Goal: Transaction & Acquisition: Purchase product/service

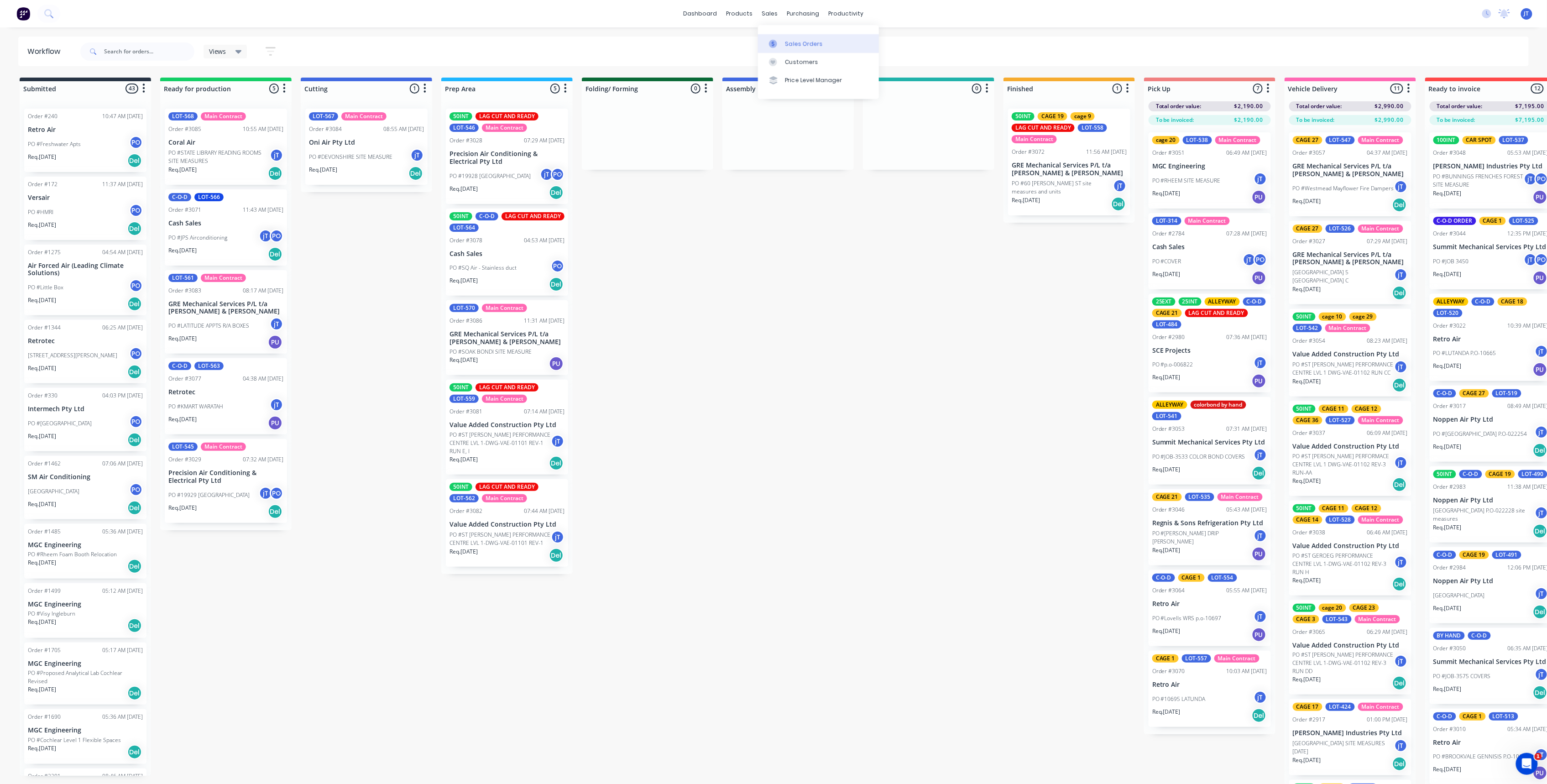
click at [796, 37] on link "Sales Orders" at bounding box center [819, 43] width 121 height 18
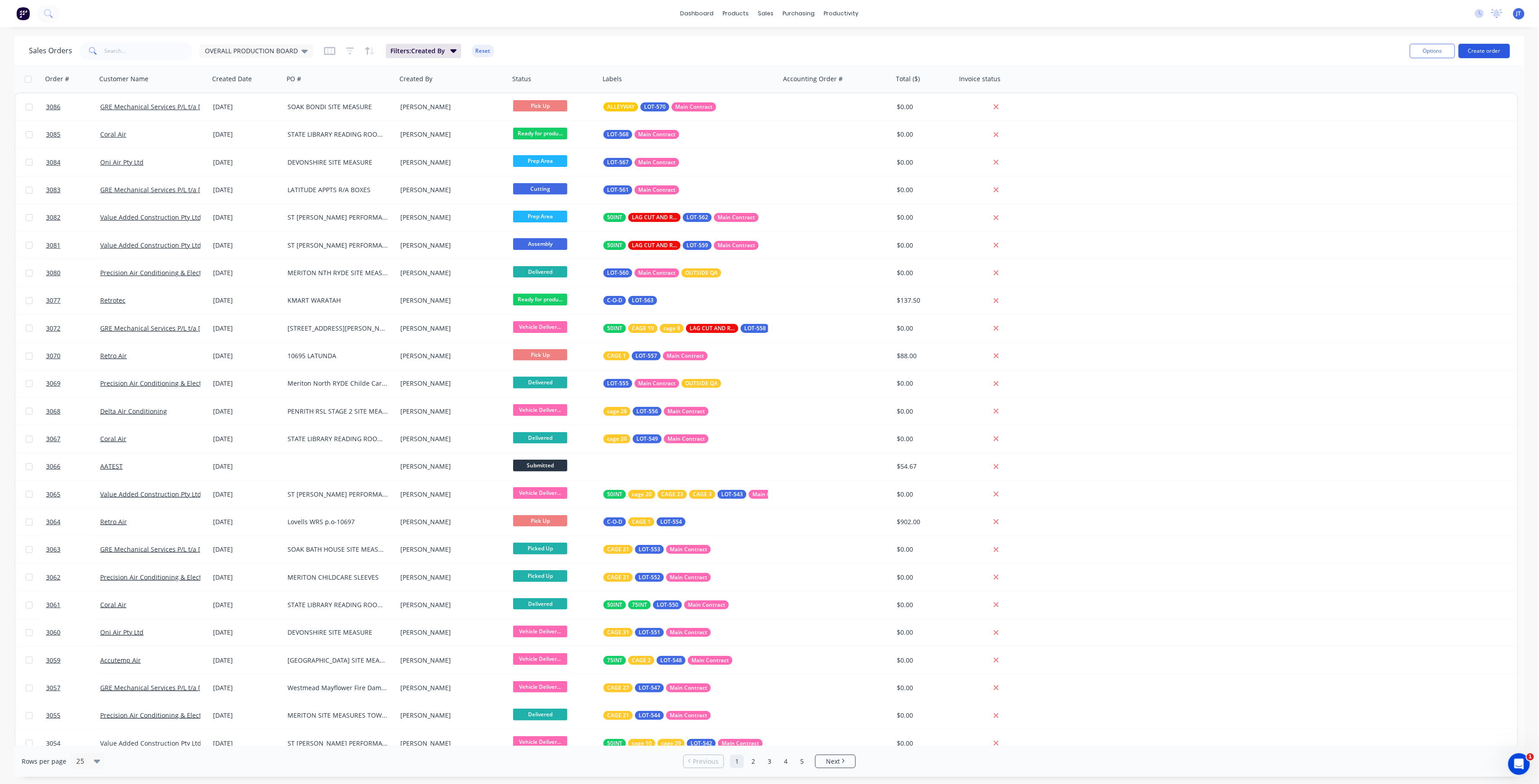
click at [1497, 53] on button "Create order" at bounding box center [1485, 51] width 51 height 14
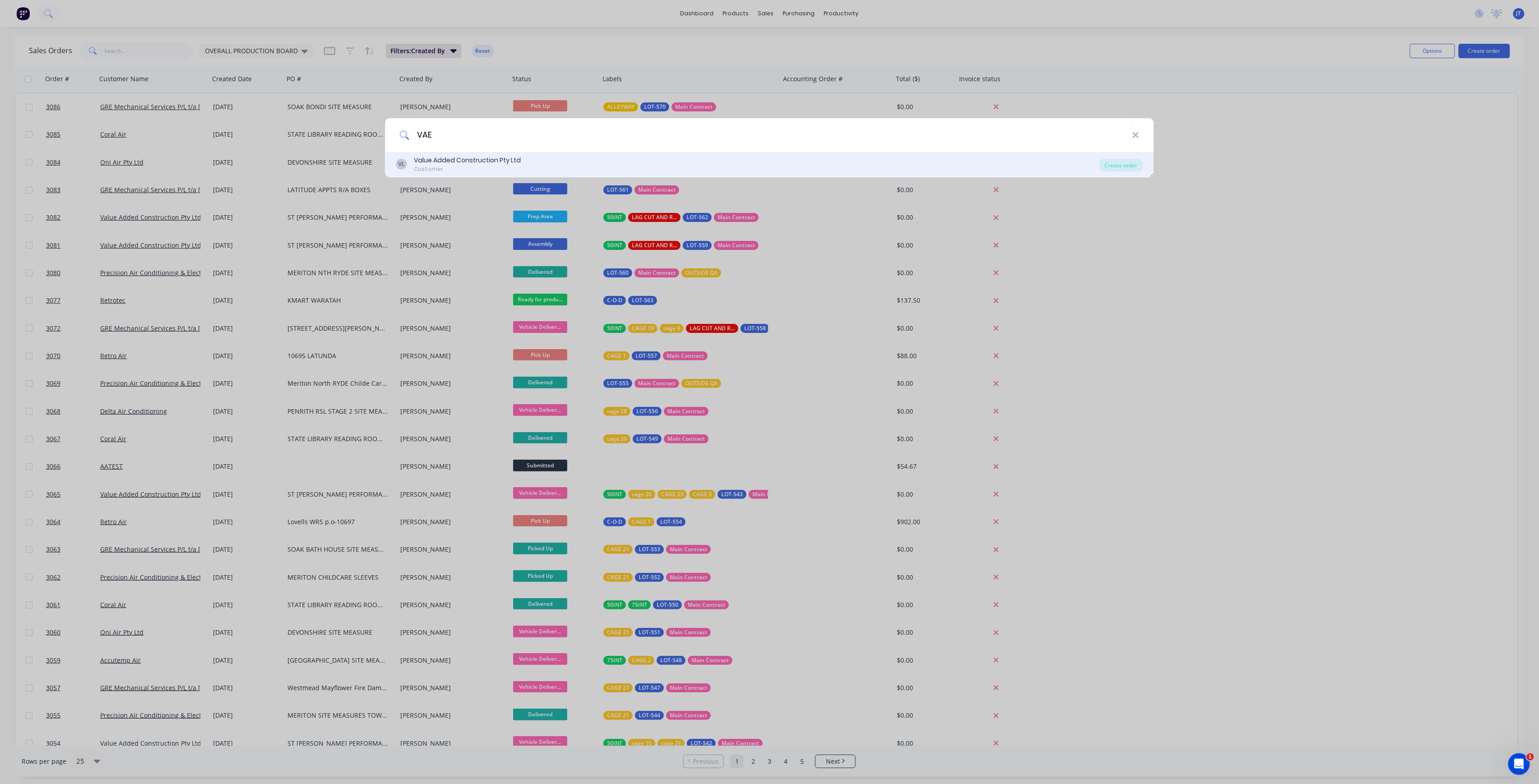
type input "VAE"
click at [948, 161] on div "VL Value Added Construction Pty Ltd Customer" at bounding box center [747, 164] width 703 height 17
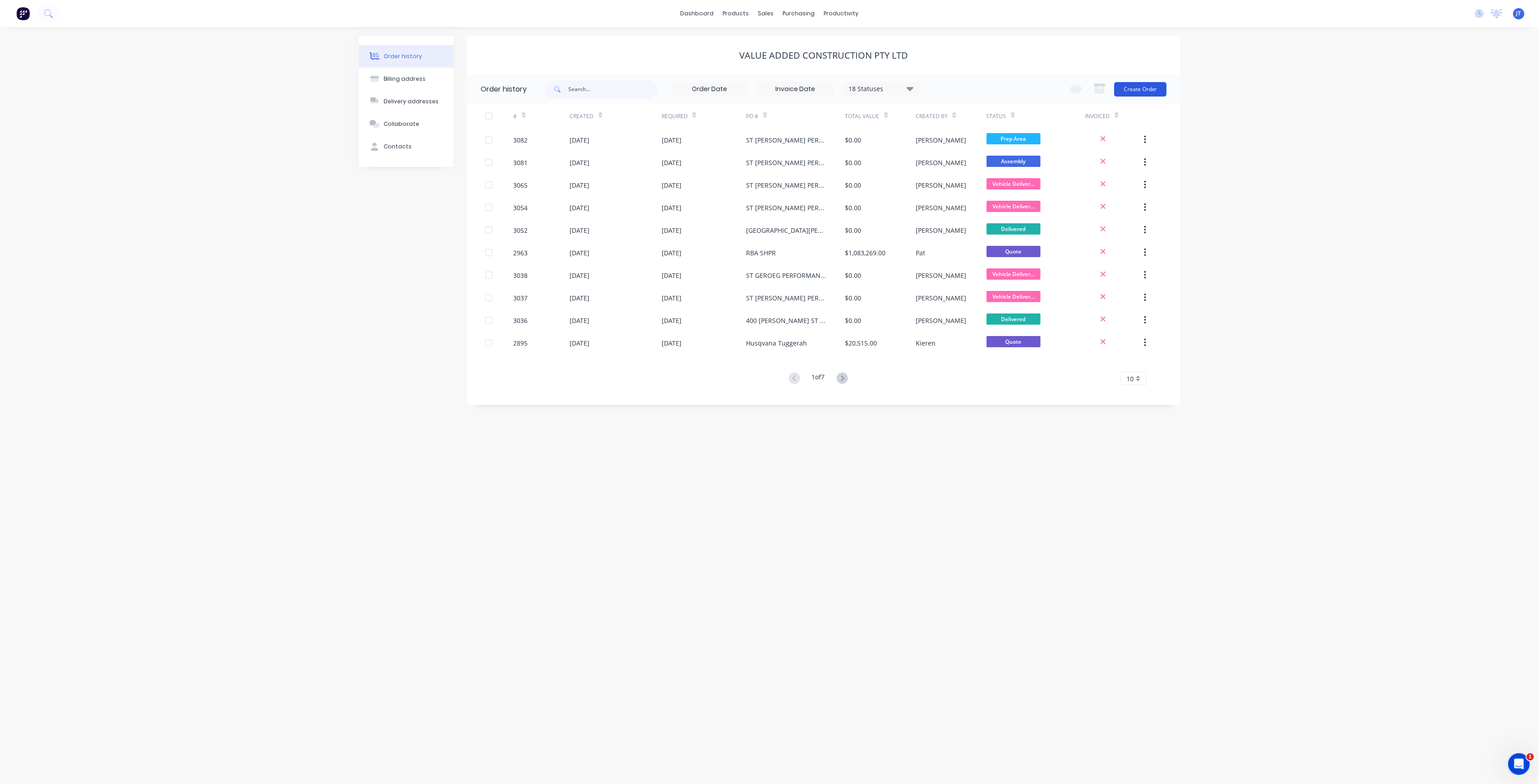
click at [1159, 91] on button "Create Order" at bounding box center [1141, 89] width 53 height 14
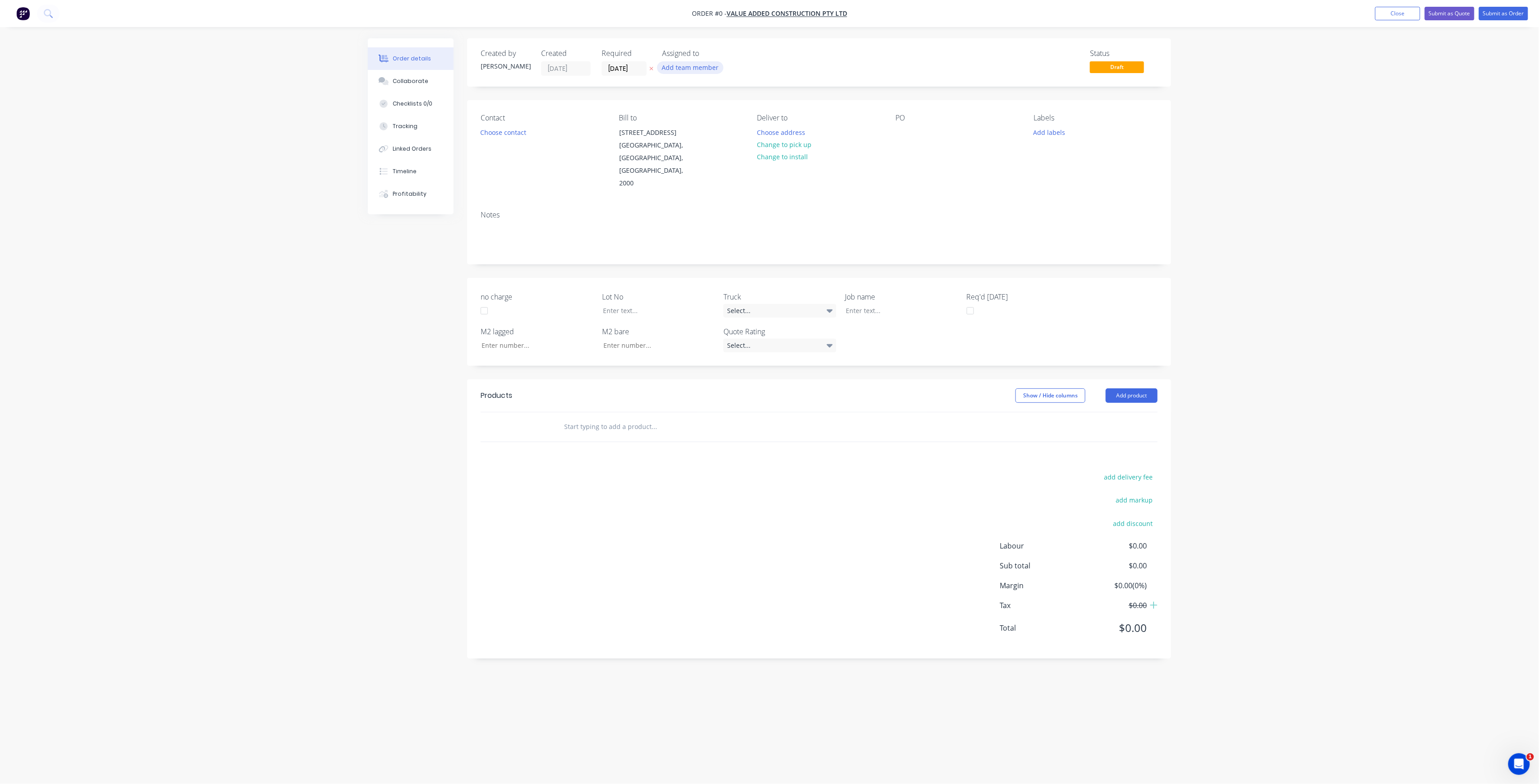
click at [706, 71] on button "Add team member" at bounding box center [690, 67] width 66 height 12
click at [728, 119] on div "[PERSON_NAME] (You)" at bounding box center [735, 118] width 90 height 10
click at [632, 71] on div "Order details Collaborate Checklists 0/0 Tracking Linked Orders Timeline Profit…" at bounding box center [770, 374] width 821 height 673
click at [639, 70] on input "[DATE]" at bounding box center [624, 68] width 44 height 14
click at [691, 147] on div "16" at bounding box center [686, 149] width 14 height 14
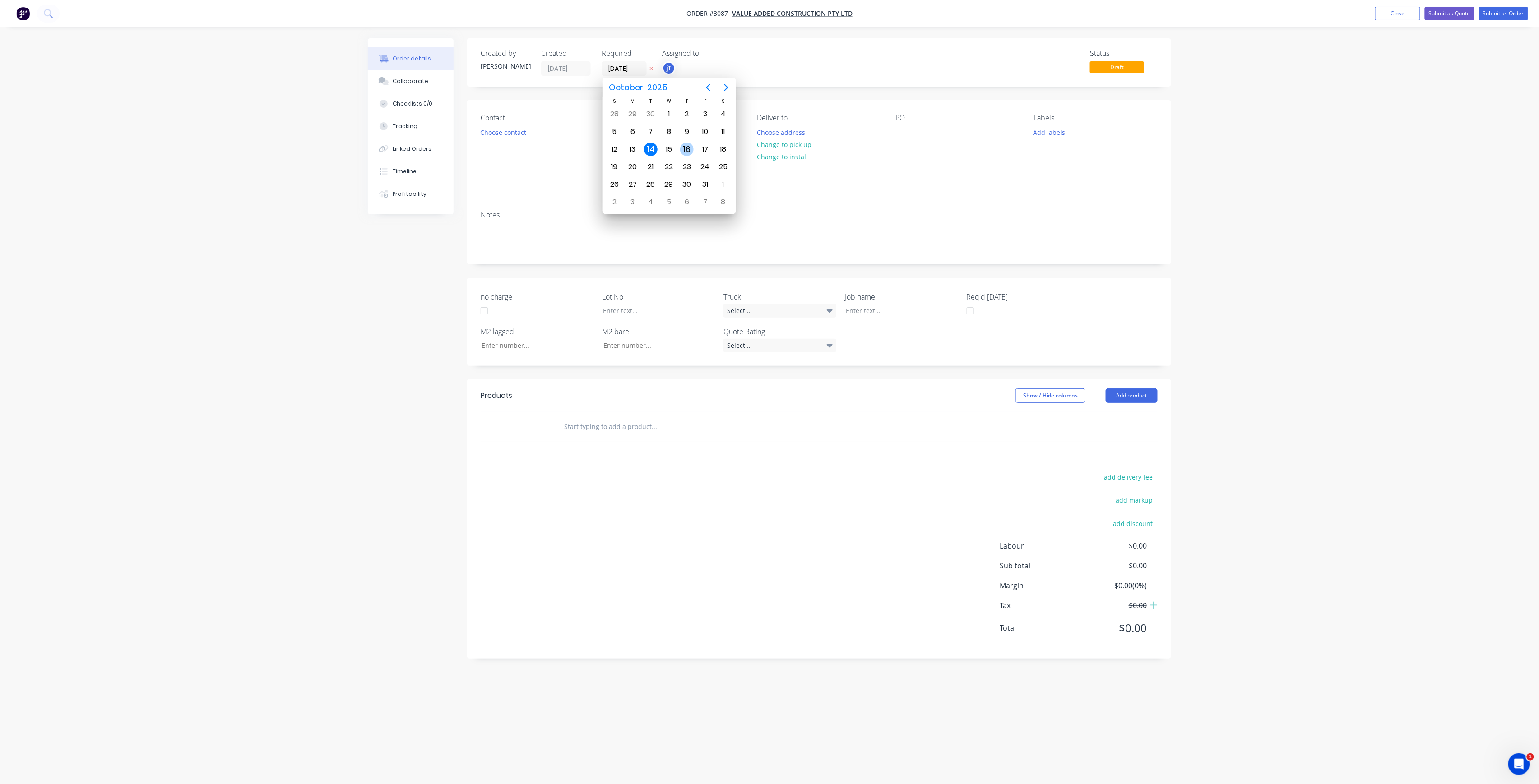
type input "[DATE]"
click at [520, 134] on button "Choose contact" at bounding box center [503, 132] width 56 height 12
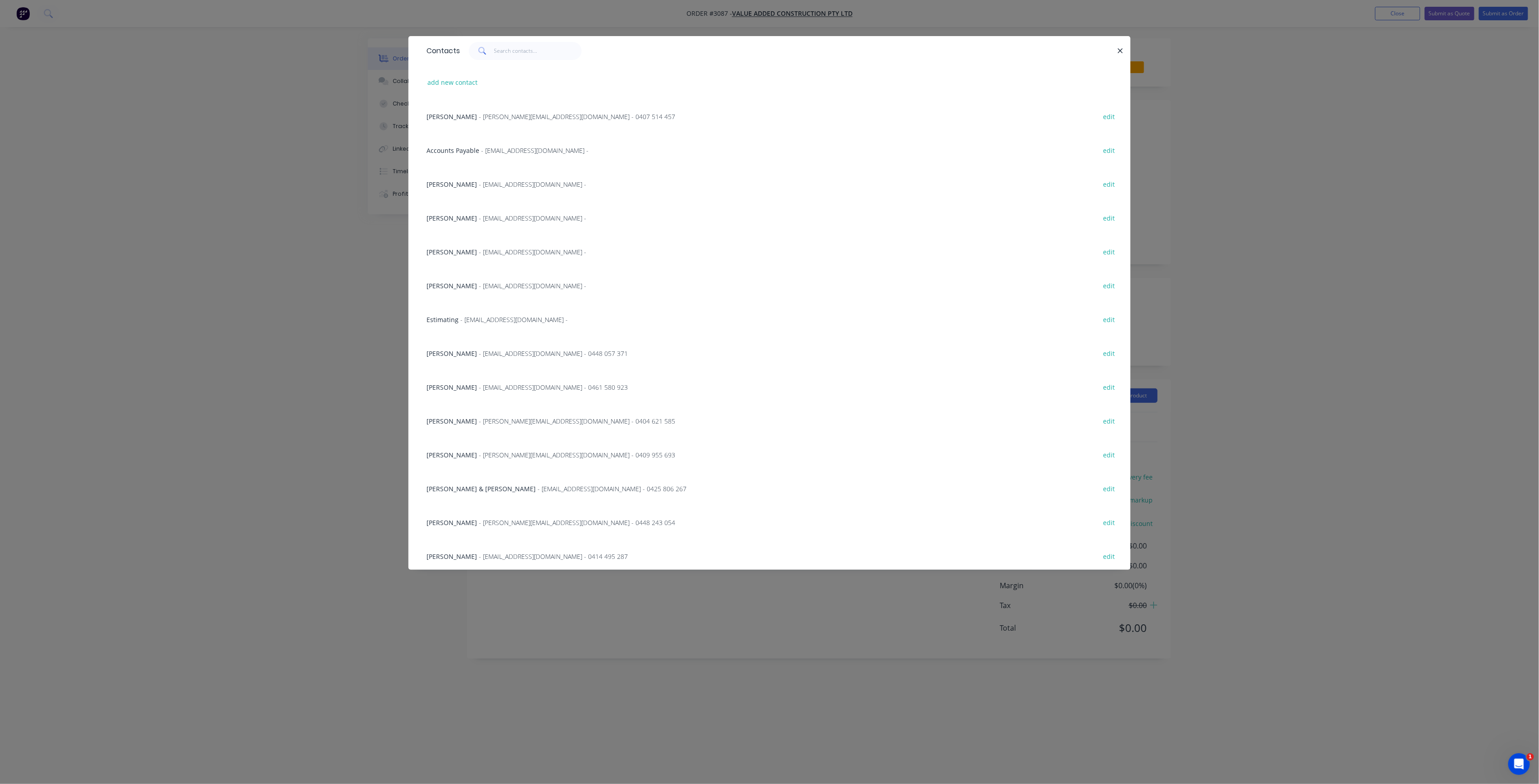
click at [507, 355] on span "- [EMAIL_ADDRESS][DOMAIN_NAME] - 0448 057 371" at bounding box center [553, 353] width 149 height 8
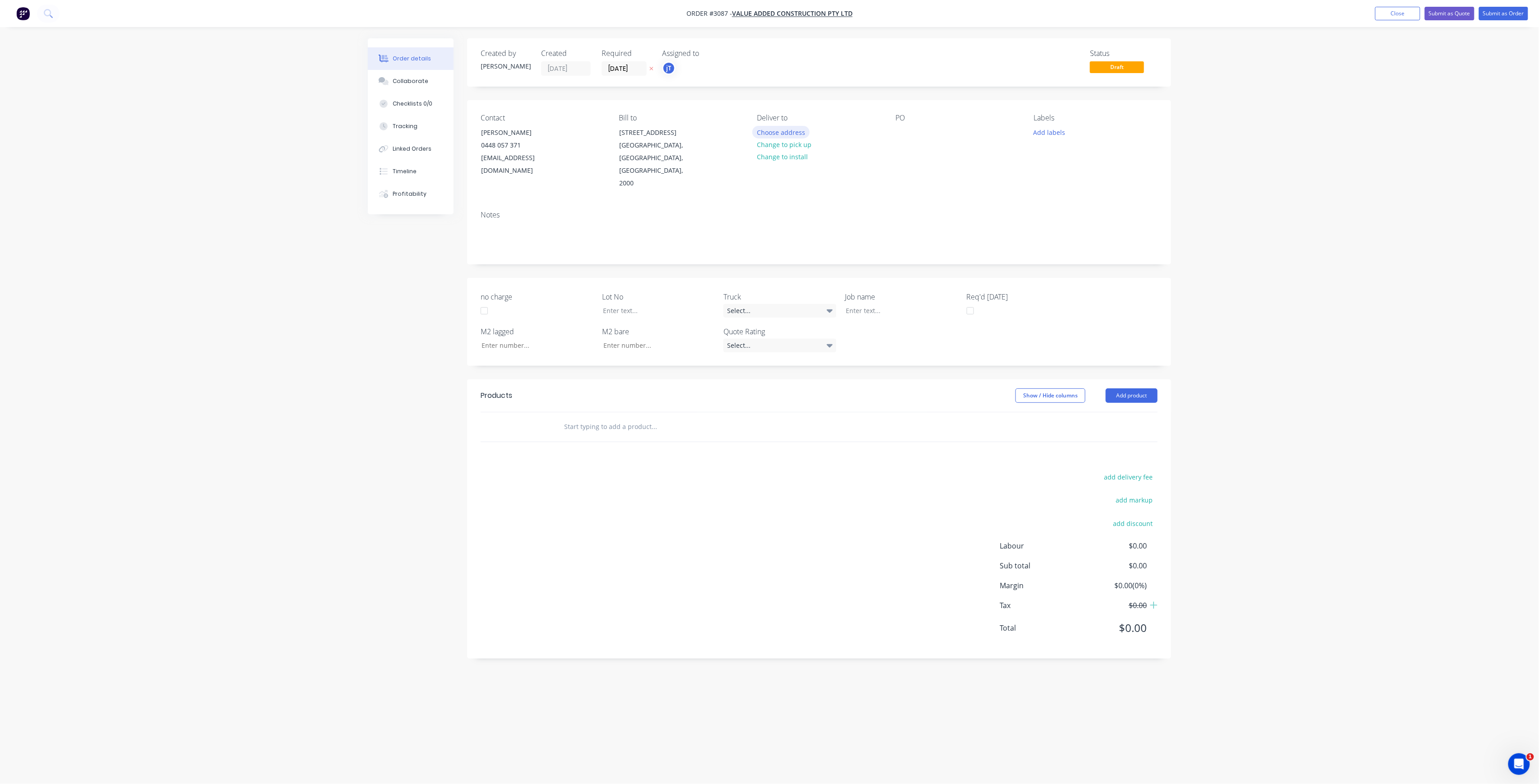
click at [802, 136] on button "Choose address" at bounding box center [781, 132] width 58 height 12
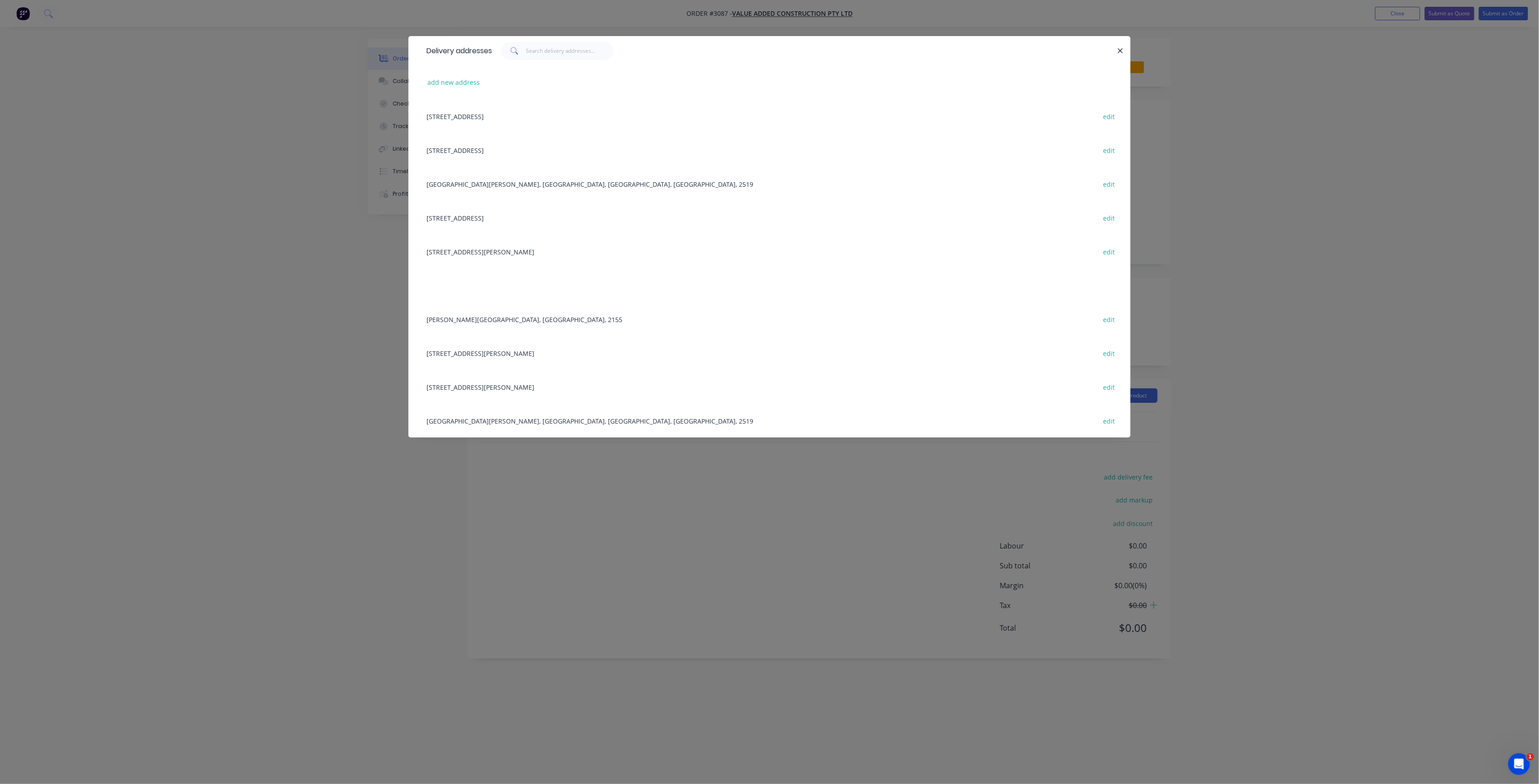
click at [567, 180] on div "[GEOGRAPHIC_DATA][PERSON_NAME], [GEOGRAPHIC_DATA], [GEOGRAPHIC_DATA], [GEOGRAPH…" at bounding box center [769, 184] width 695 height 34
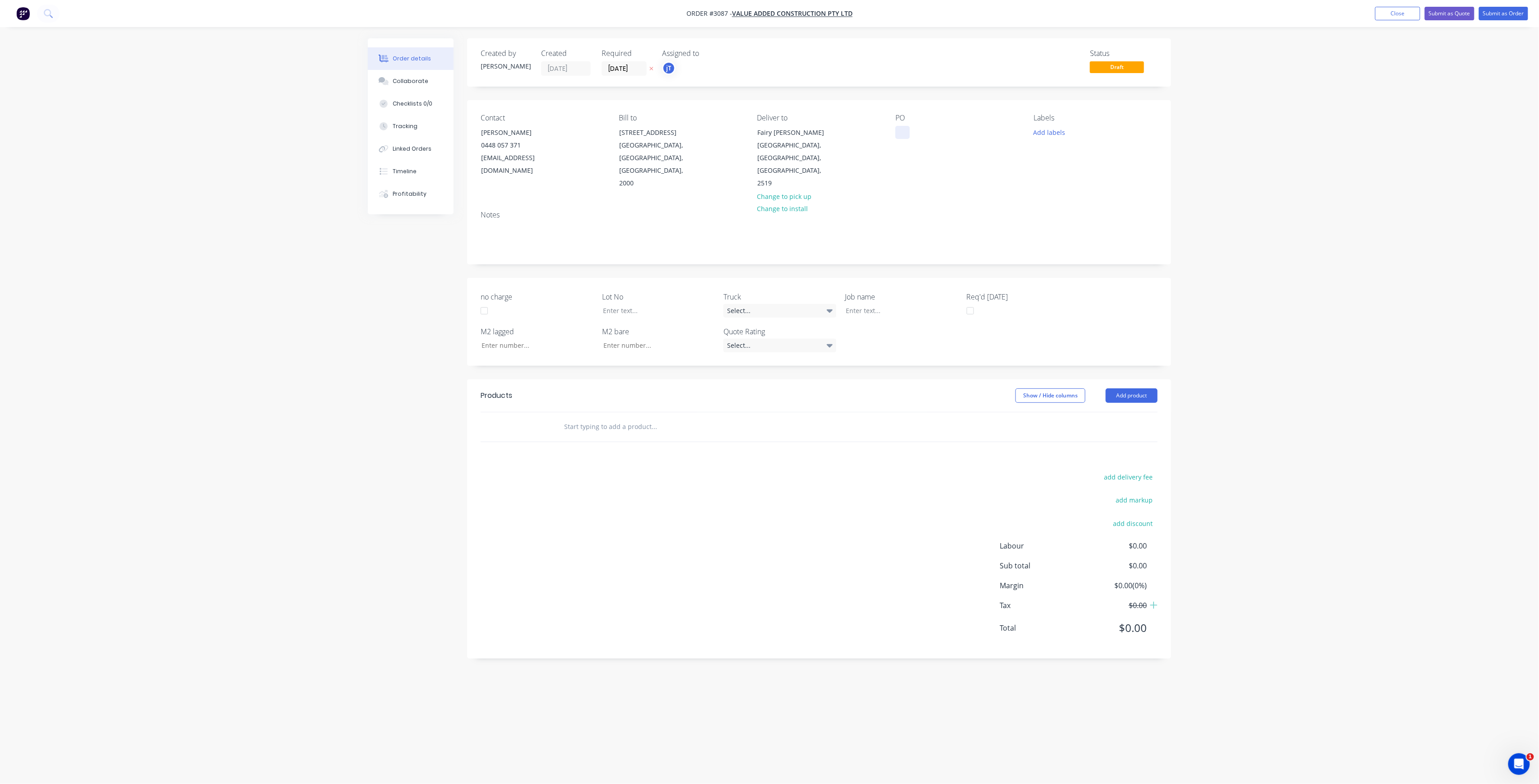
click at [903, 136] on div at bounding box center [903, 133] width 14 height 13
drag, startPoint x: 982, startPoint y: 132, endPoint x: 1038, endPoint y: 134, distance: 56.0
click at [986, 132] on div "[GEOGRAPHIC_DATA][PERSON_NAME] SITE MEASURES" at bounding box center [952, 142] width 113 height 32
click at [700, 304] on div at bounding box center [652, 310] width 113 height 13
drag, startPoint x: 977, startPoint y: 140, endPoint x: 898, endPoint y: 134, distance: 79.2
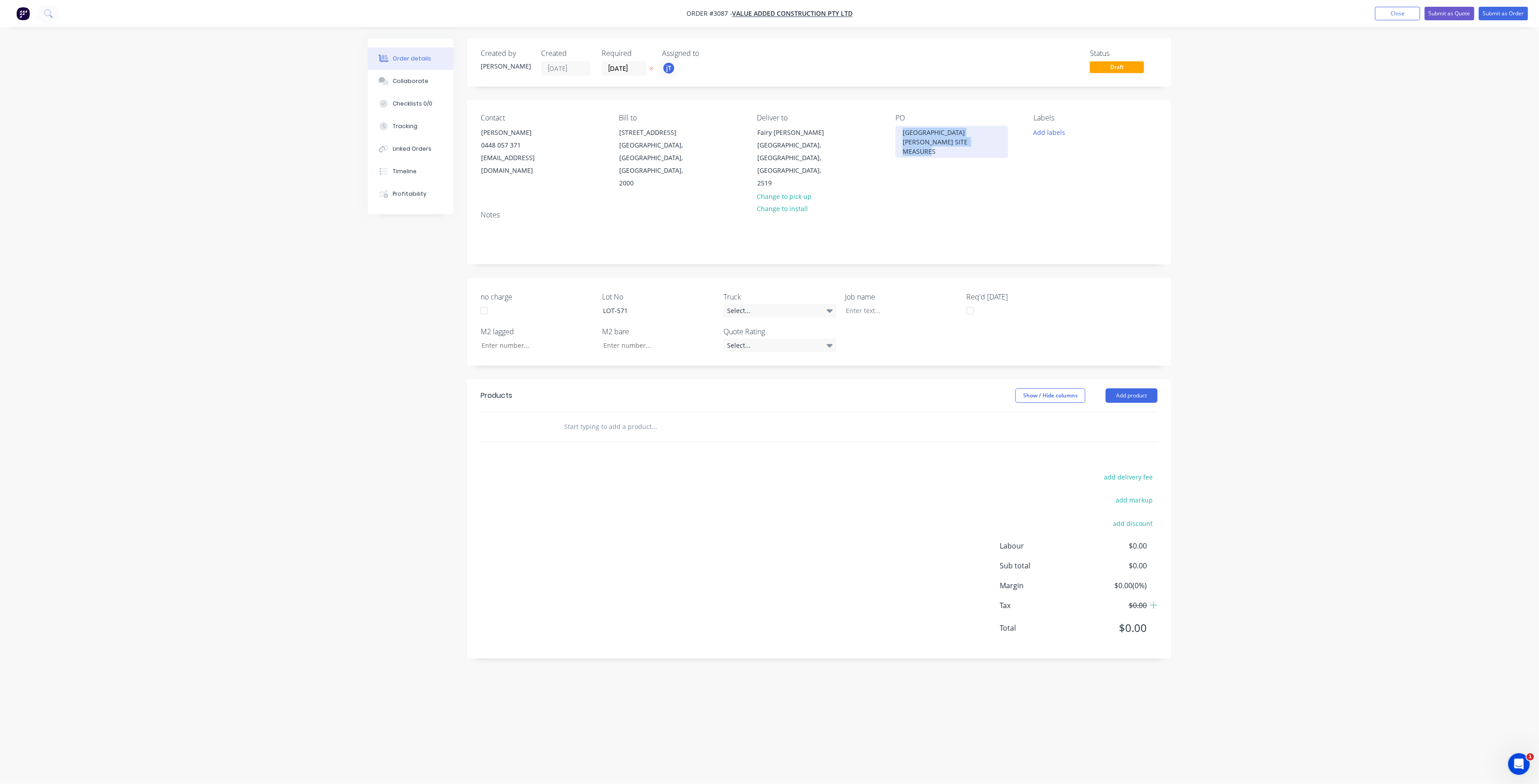
click at [898, 134] on div "[GEOGRAPHIC_DATA][PERSON_NAME] SITE MEASURES" at bounding box center [952, 142] width 113 height 32
copy div "[GEOGRAPHIC_DATA][PERSON_NAME] SITE MEASURES"
click at [910, 304] on div at bounding box center [895, 310] width 113 height 13
paste div
drag, startPoint x: 1047, startPoint y: 133, endPoint x: 1056, endPoint y: 136, distance: 9.5
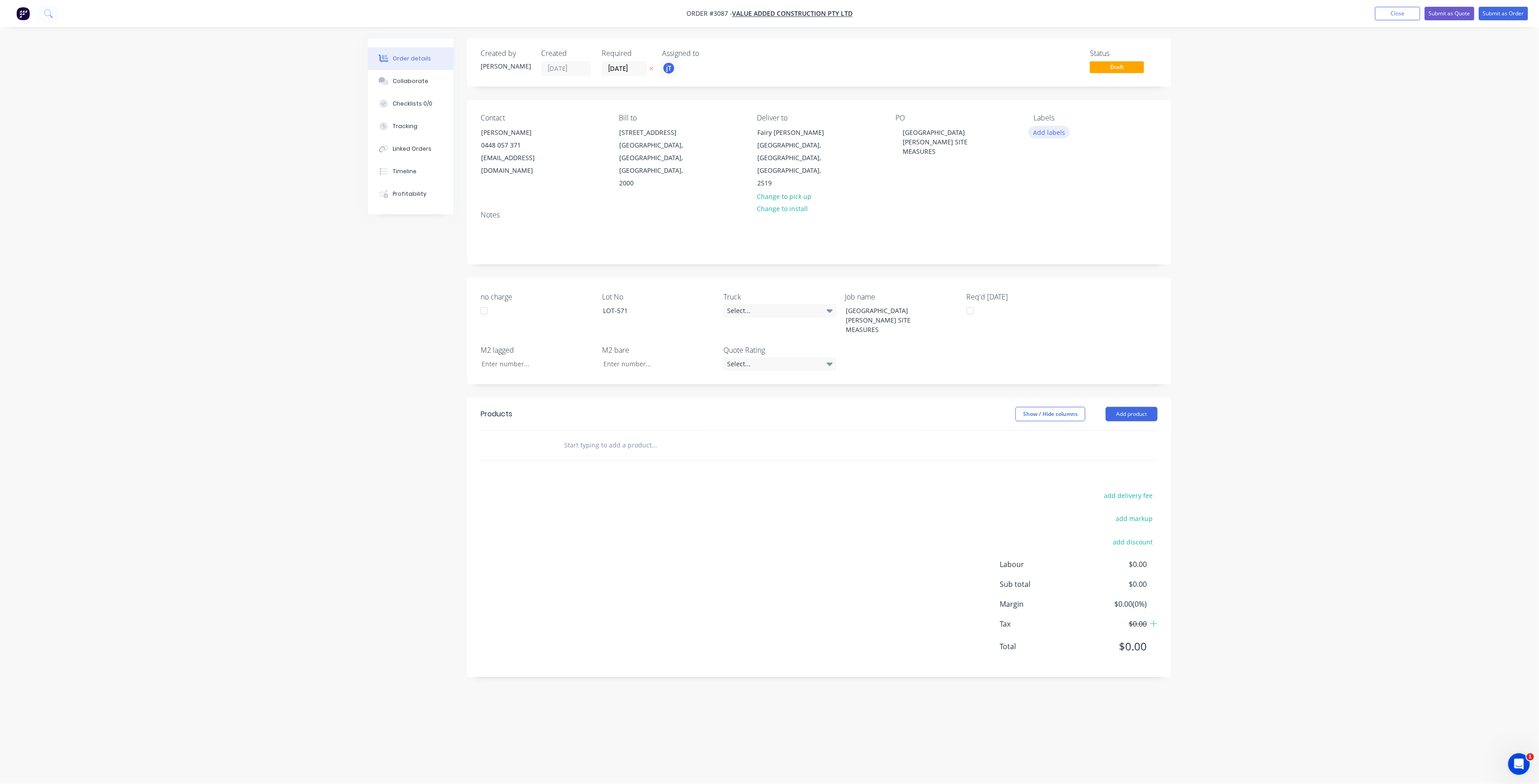
click at [1047, 133] on button "Add labels" at bounding box center [1049, 132] width 41 height 12
click at [1064, 154] on input "text" at bounding box center [1109, 159] width 94 height 18
click at [1078, 215] on div "LOT-571" at bounding box center [1072, 213] width 29 height 10
drag, startPoint x: 1087, startPoint y: 152, endPoint x: 1057, endPoint y: 159, distance: 30.8
click at [1057, 159] on div "LOT-571" at bounding box center [1102, 155] width 117 height 18
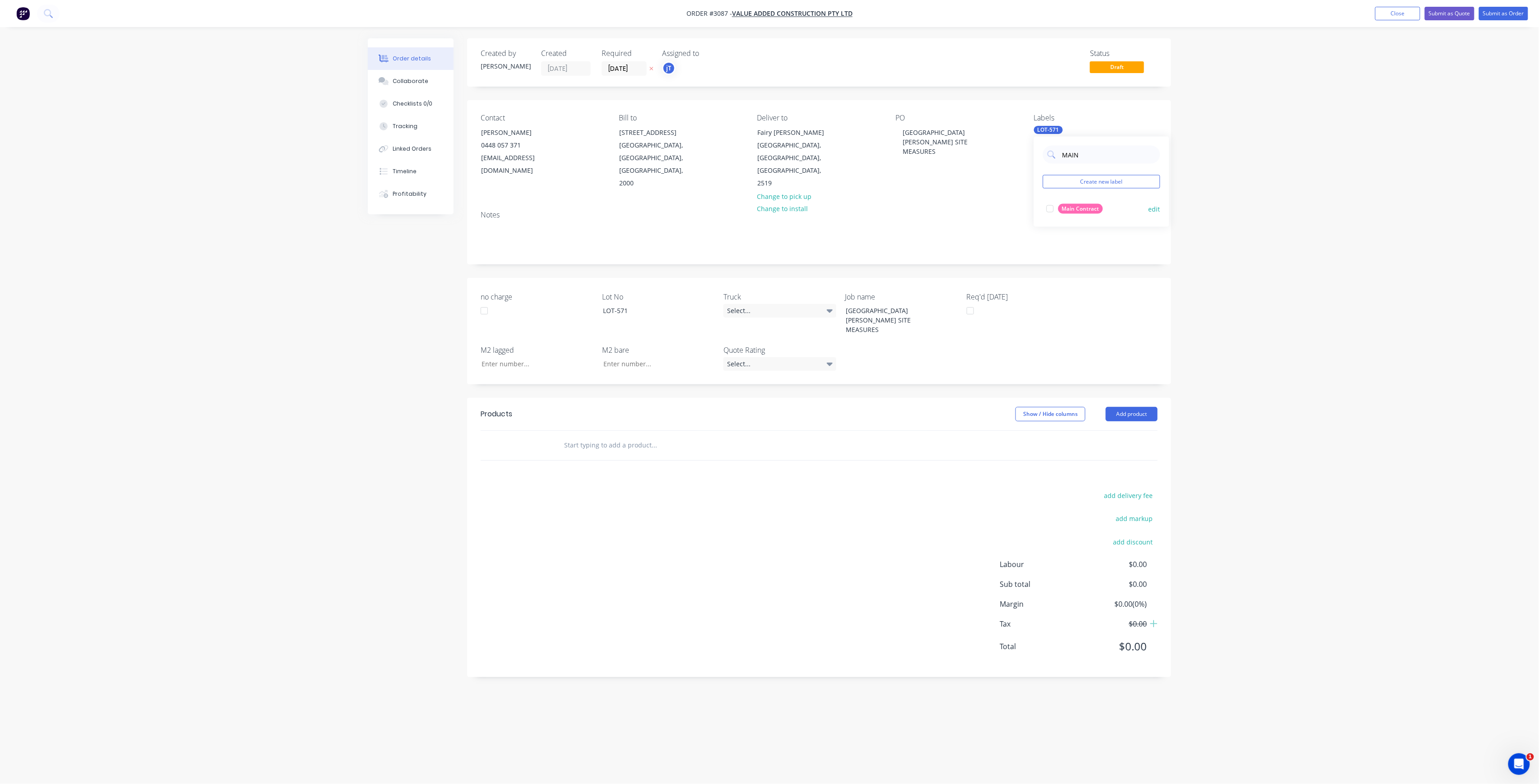
click at [1069, 208] on div "Main Contract" at bounding box center [1080, 208] width 45 height 10
drag, startPoint x: 1084, startPoint y: 166, endPoint x: 1062, endPoint y: 172, distance: 22.8
click at [1062, 172] on div "MAIN Create new label Main Contract edit" at bounding box center [1102, 182] width 136 height 90
type input "50"
drag, startPoint x: 1087, startPoint y: 201, endPoint x: 1080, endPoint y: 211, distance: 12.2
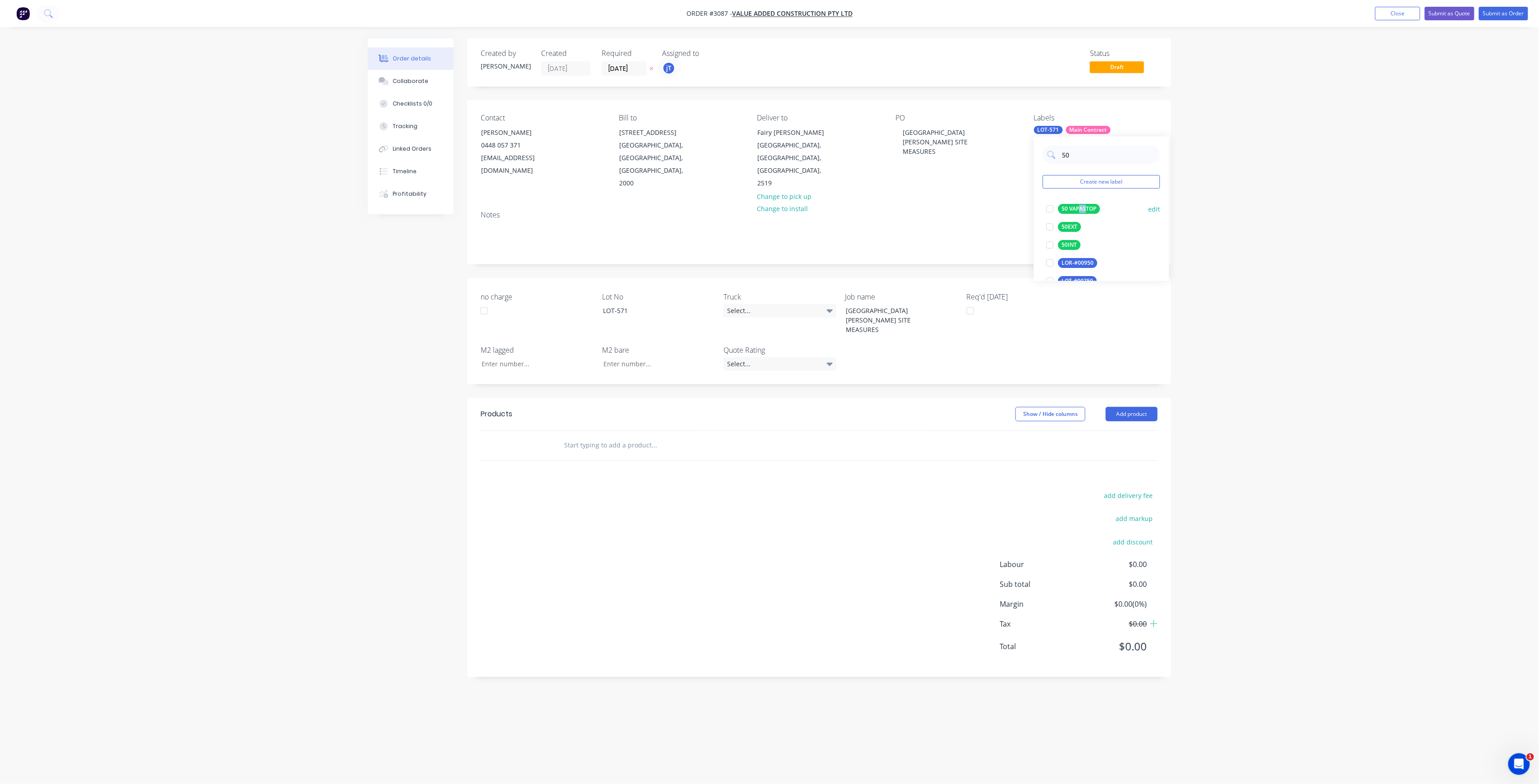
click at [1080, 211] on div "50 VAPASTOP edit" at bounding box center [1102, 209] width 117 height 18
click at [1086, 211] on div "50 VAPASTOP" at bounding box center [1079, 208] width 42 height 10
click at [1077, 245] on div "50INT" at bounding box center [1069, 245] width 23 height 10
click at [990, 256] on div "Created by [PERSON_NAME] Created [DATE] Required [DATE] Assigned to jT Status D…" at bounding box center [819, 358] width 704 height 639
click at [1495, 18] on button "Submit as Order" at bounding box center [1504, 13] width 49 height 14
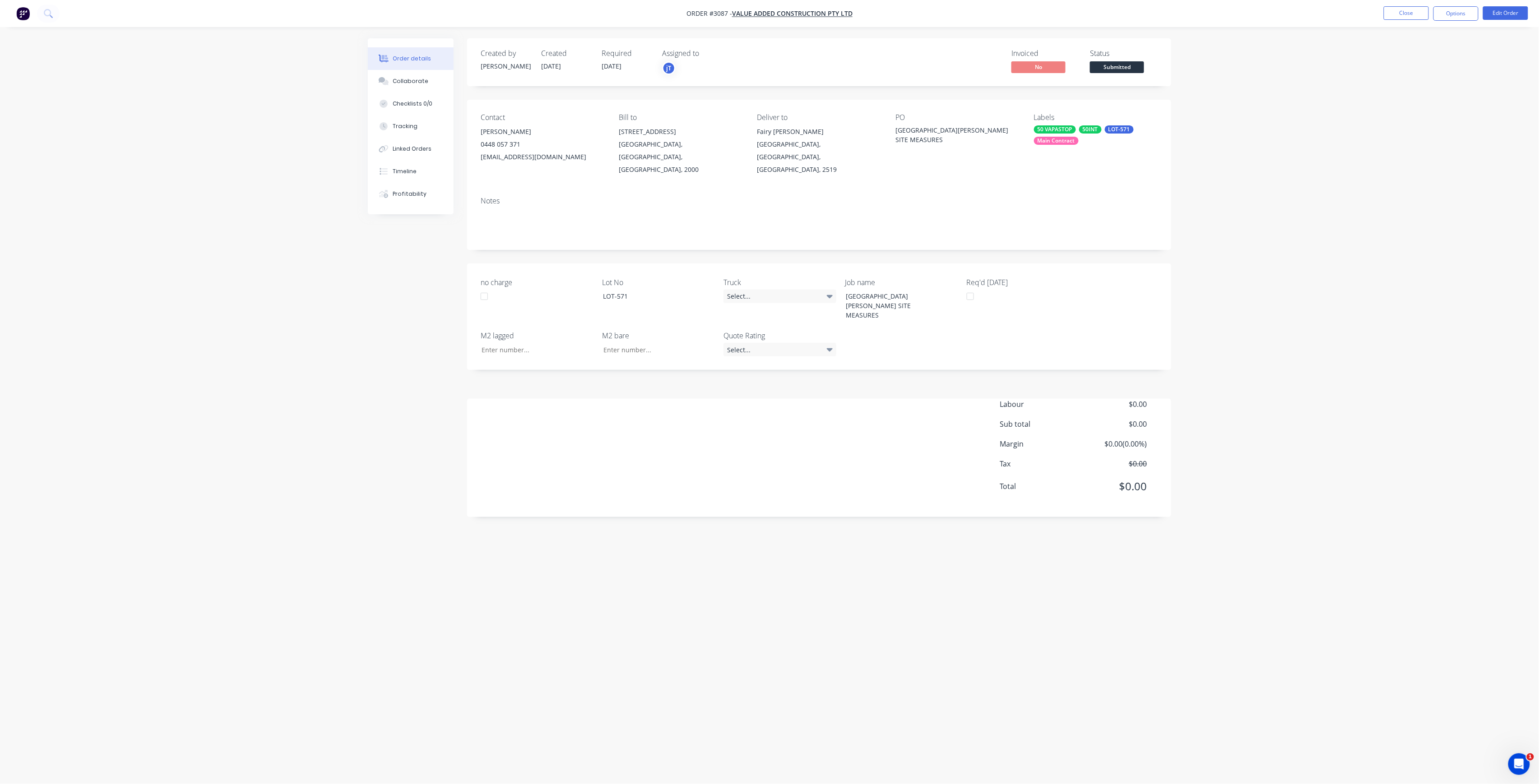
click at [1142, 69] on span "Submitted" at bounding box center [1117, 67] width 54 height 11
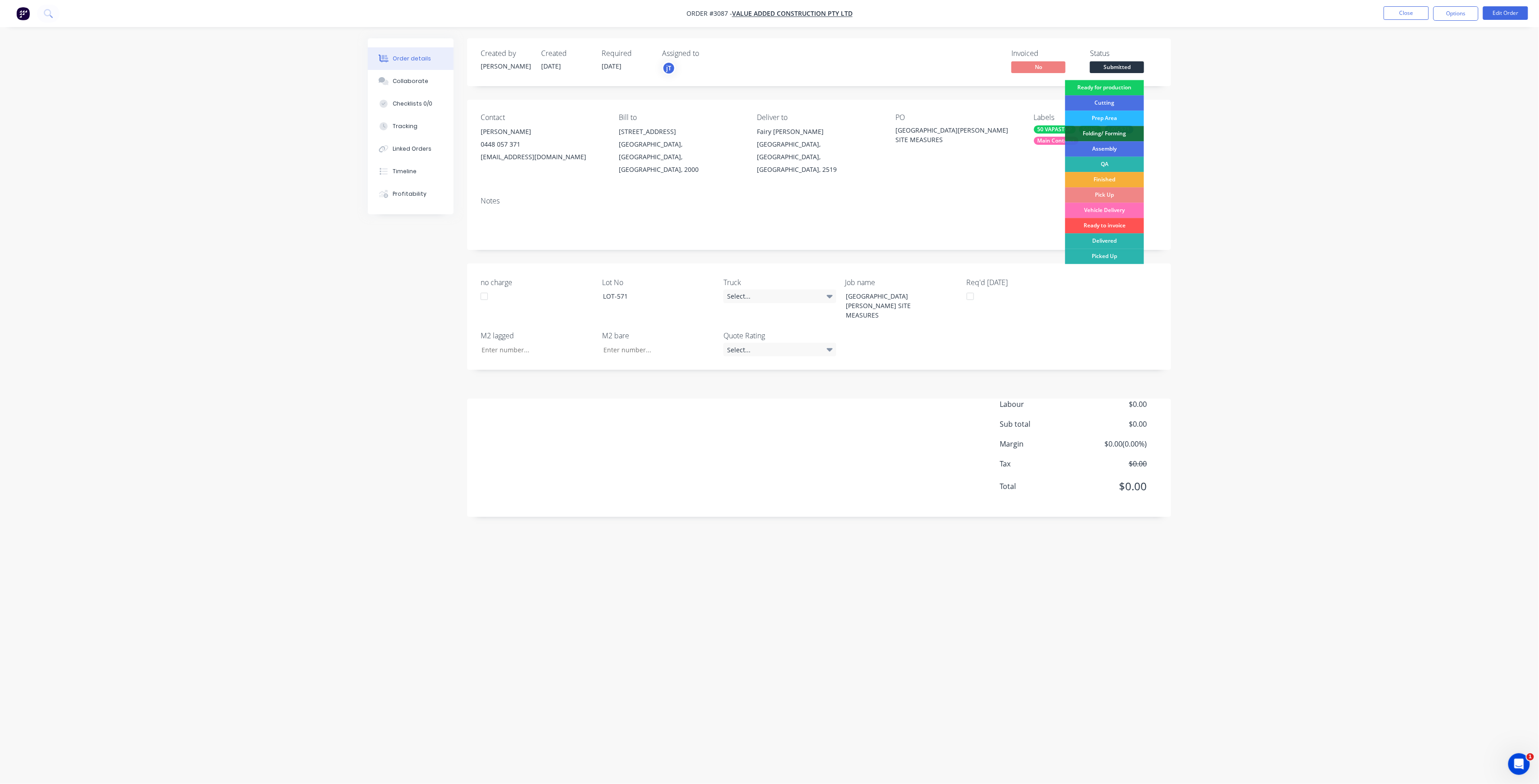
click at [1134, 88] on div "Ready for production" at bounding box center [1105, 88] width 79 height 16
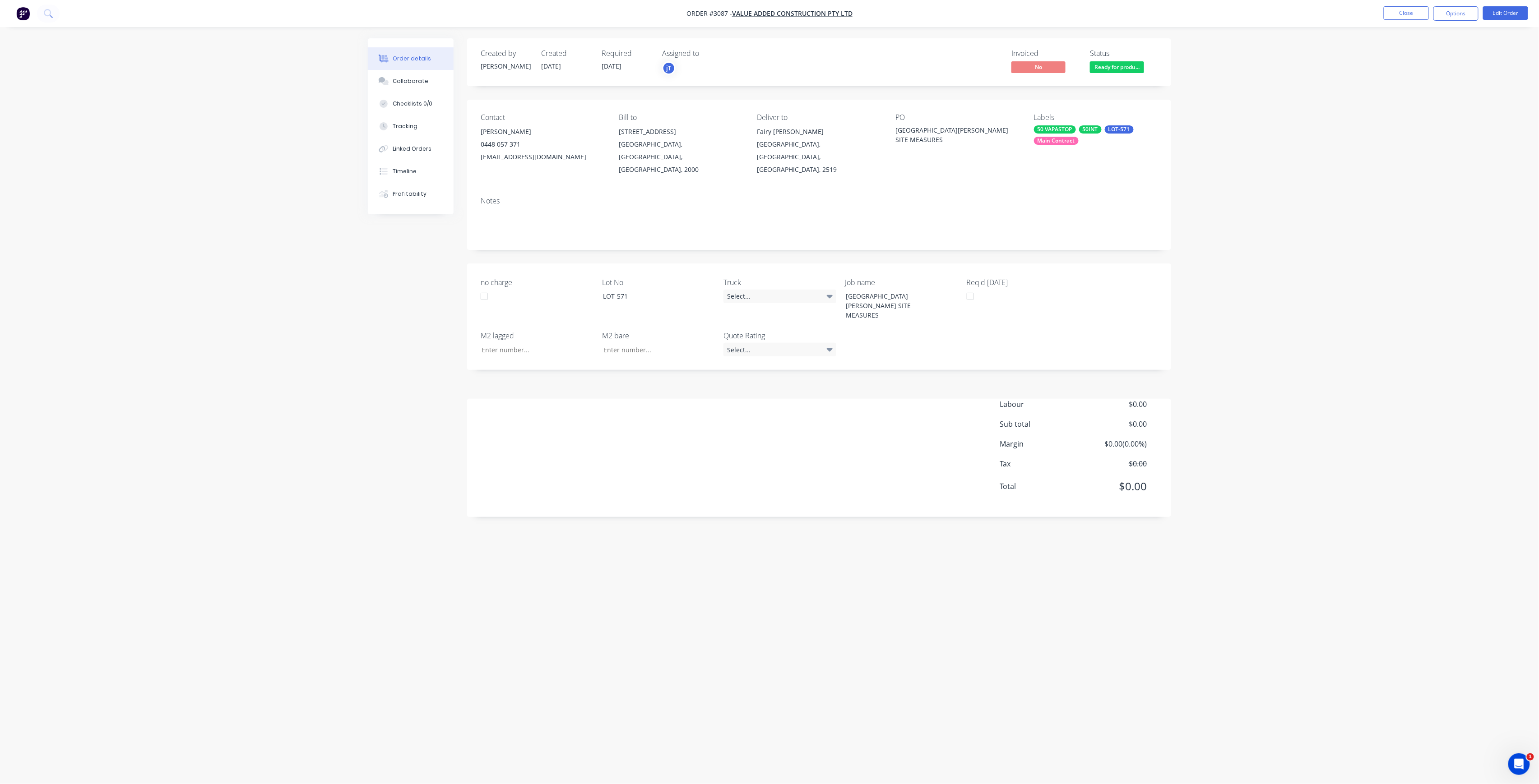
click at [1410, 22] on nav "Order #3087 - Value Added Construction Pty Ltd Close Options Edit Order" at bounding box center [770, 13] width 1539 height 27
click at [1414, 17] on button "Close" at bounding box center [1406, 13] width 45 height 14
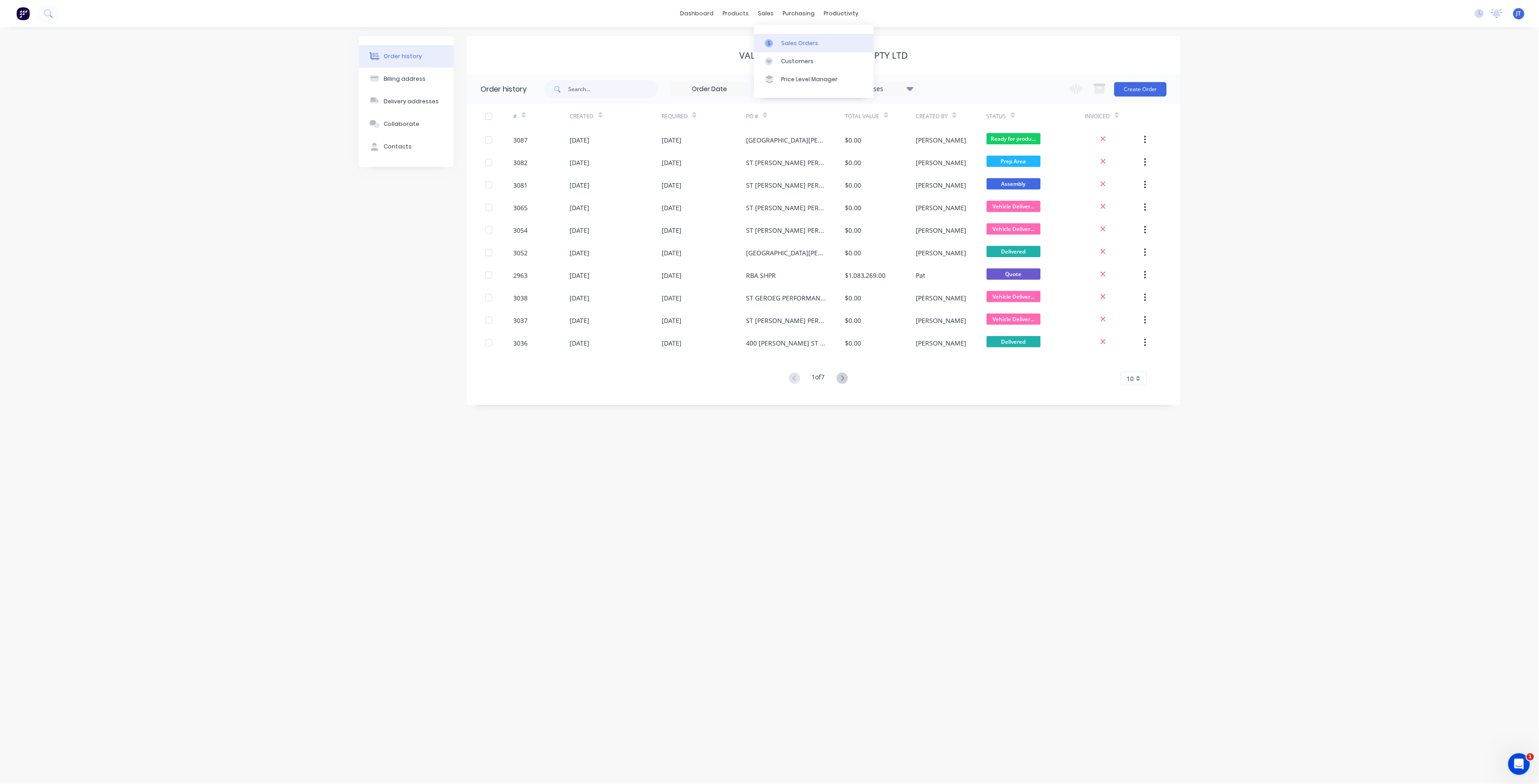
click at [795, 38] on link "Sales Orders" at bounding box center [814, 43] width 119 height 18
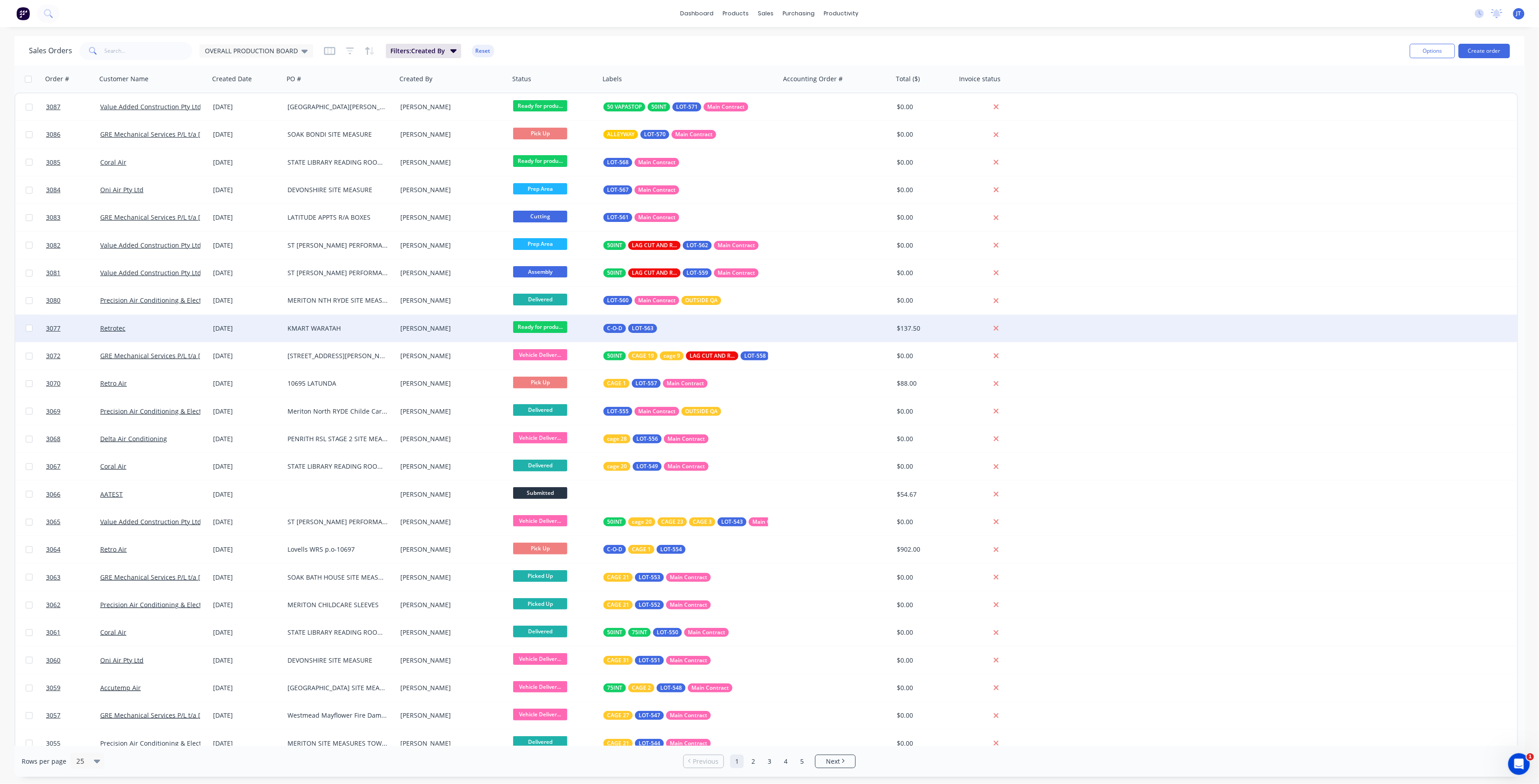
click at [141, 322] on div "Retrotec" at bounding box center [153, 328] width 113 height 27
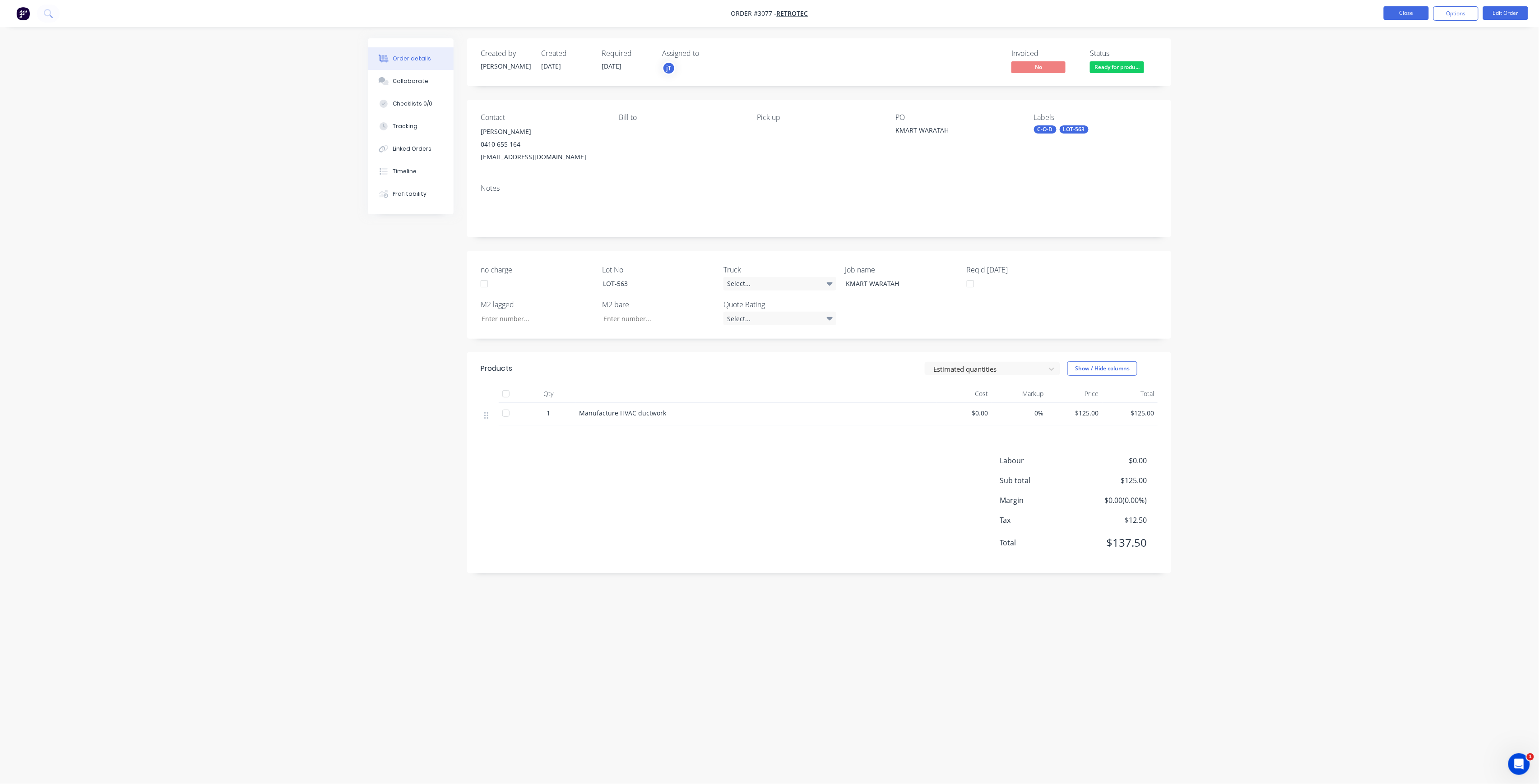
click at [1397, 7] on button "Close" at bounding box center [1406, 13] width 45 height 14
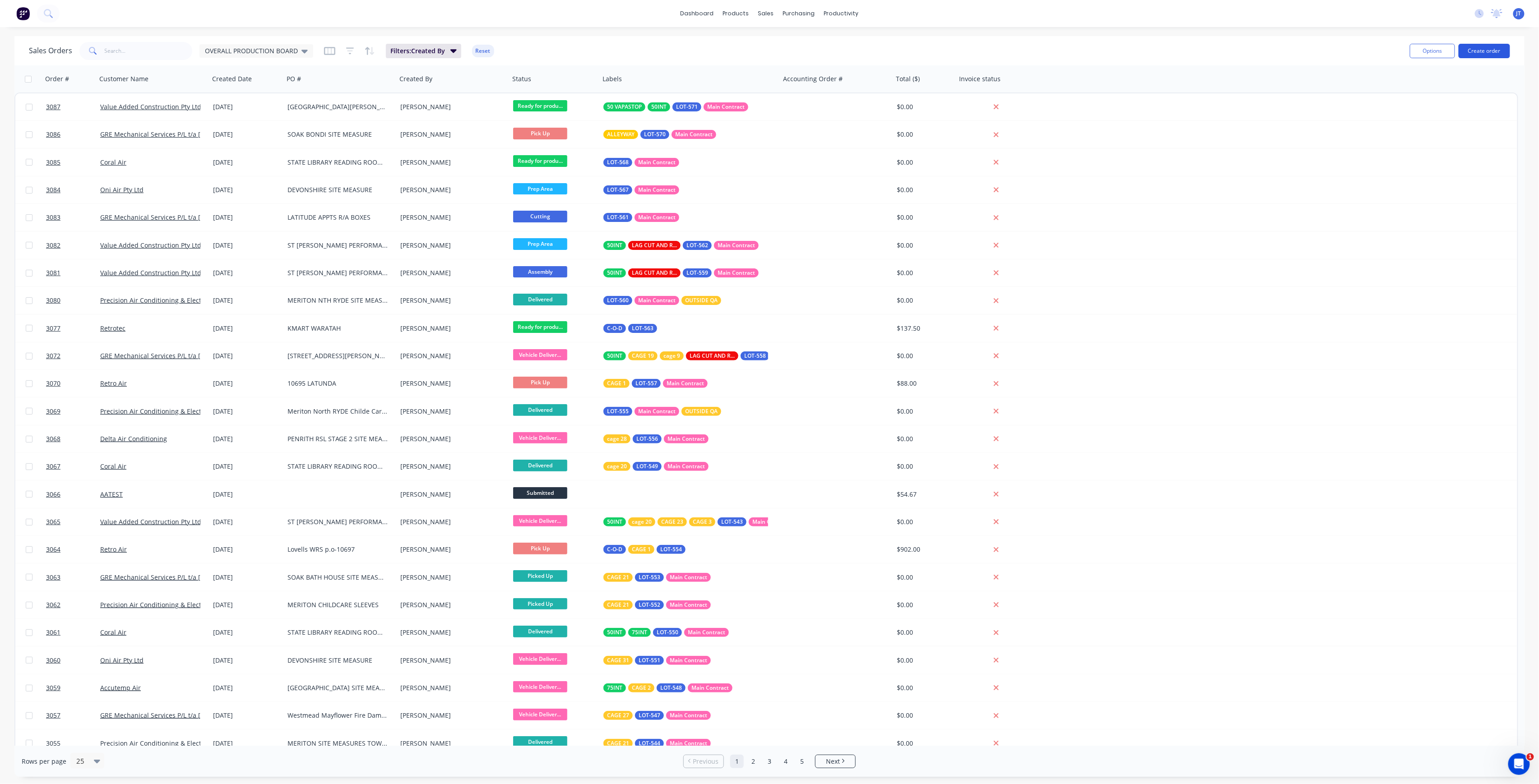
click at [1485, 50] on button "Create order" at bounding box center [1485, 51] width 51 height 14
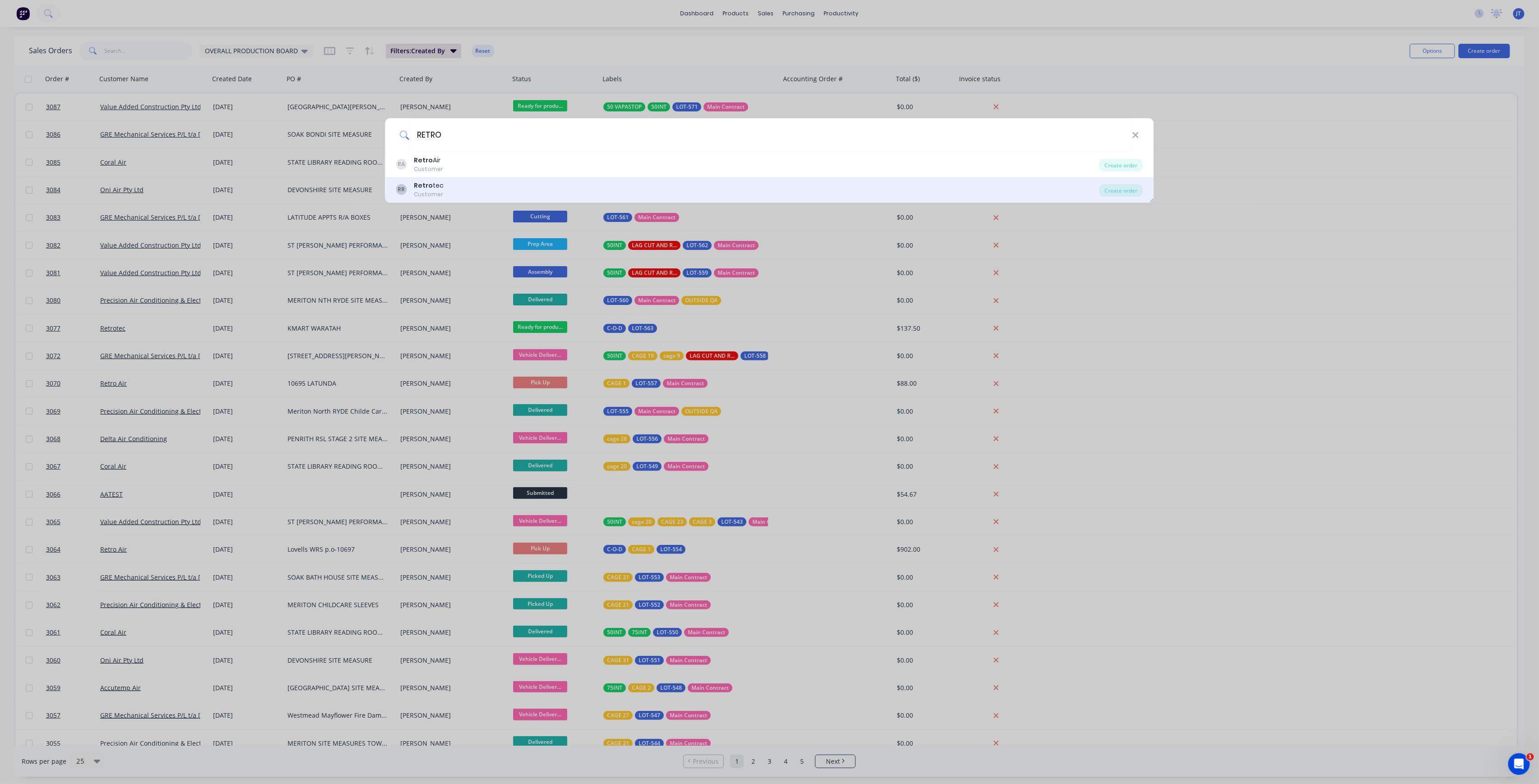
type input "RETRO"
click at [565, 192] on div "RR Retro tec Customer" at bounding box center [747, 189] width 703 height 17
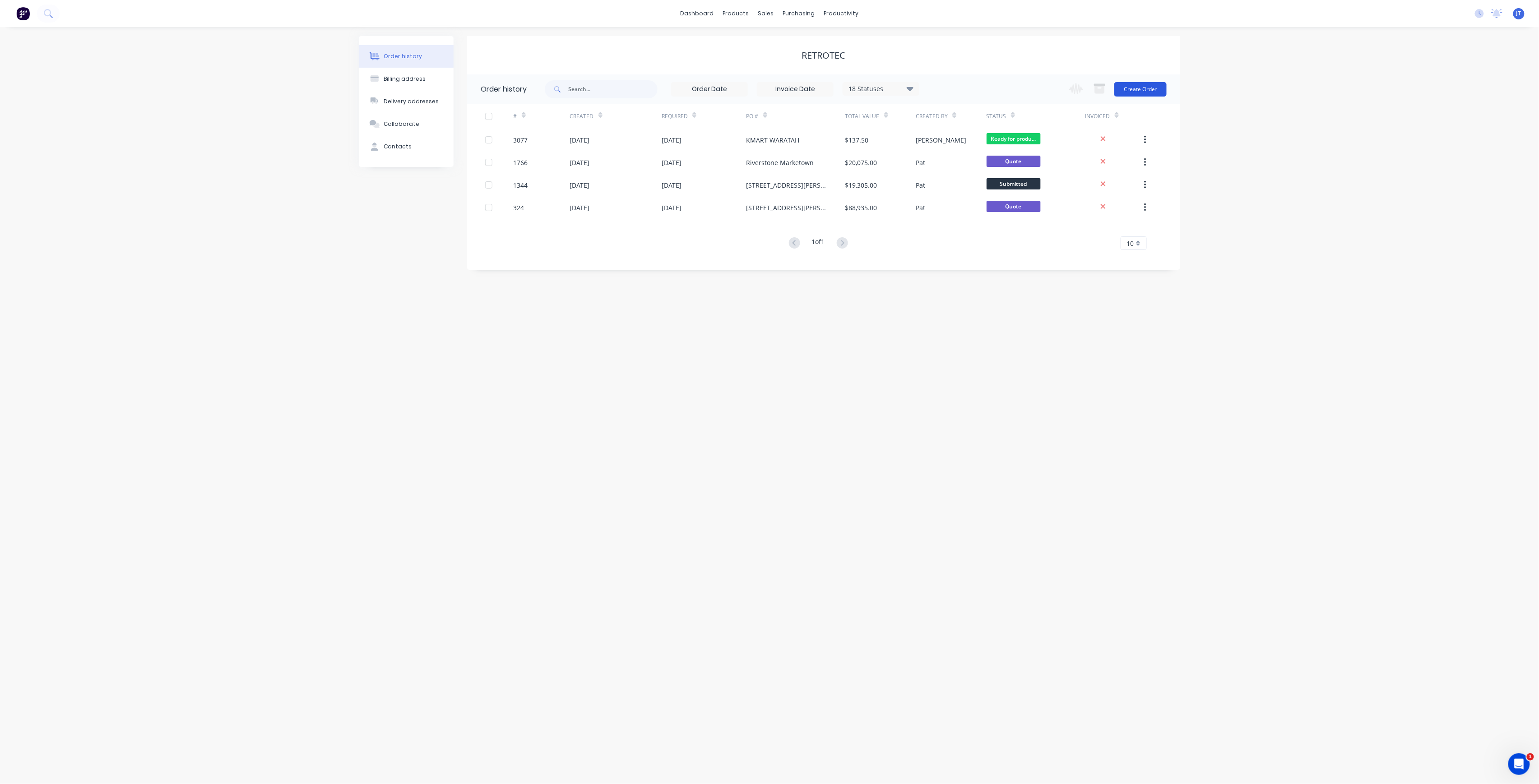
click at [1136, 86] on button "Create Order" at bounding box center [1141, 89] width 53 height 14
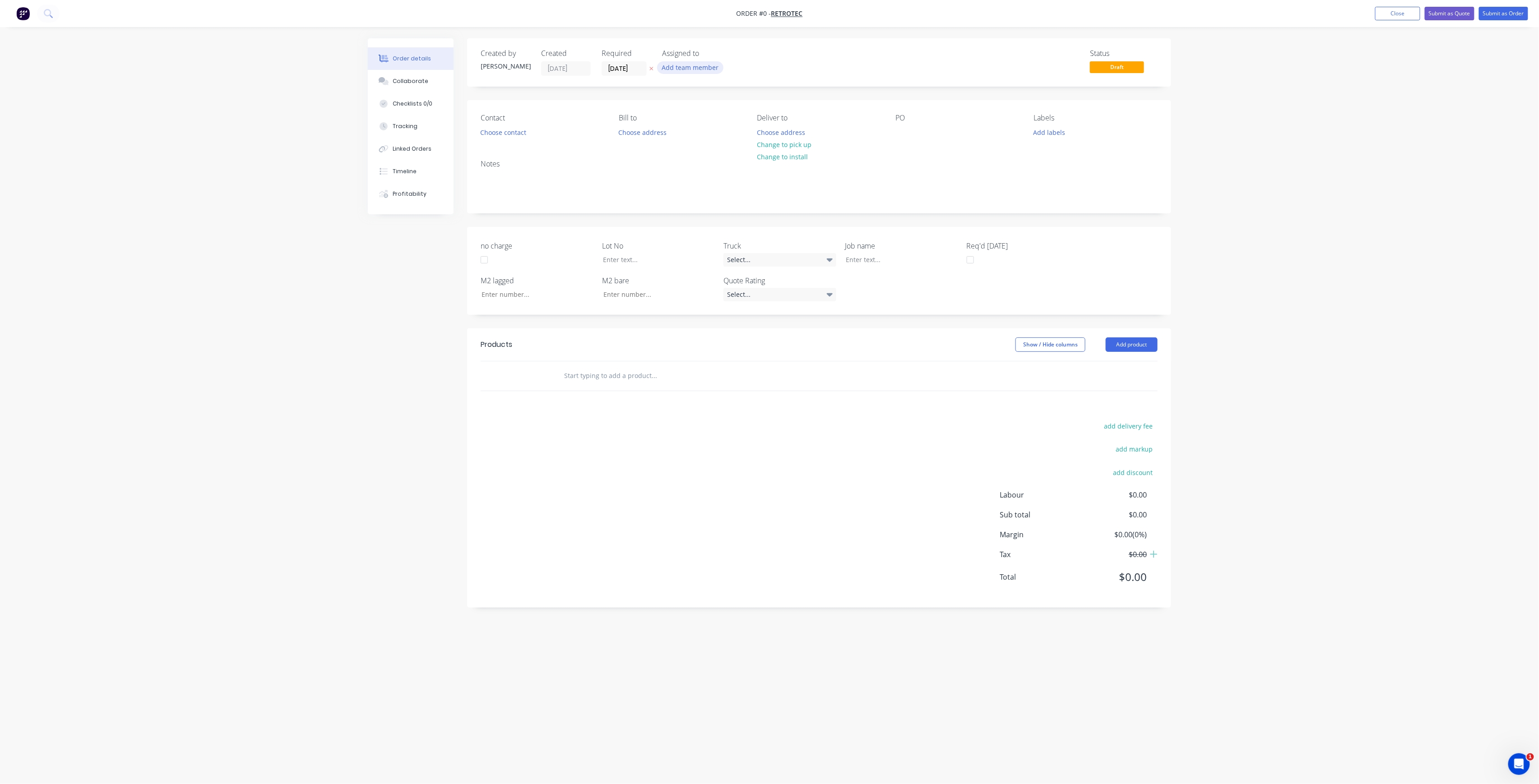
click at [689, 65] on button "Add team member" at bounding box center [690, 67] width 66 height 12
click at [701, 110] on button "[PERSON_NAME] (You)" at bounding box center [730, 118] width 136 height 18
click at [638, 75] on div "Creating draft order... Loading... Order details Collaborate Checklists 0/0 Tra…" at bounding box center [770, 374] width 821 height 673
click at [641, 73] on input "[DATE]" at bounding box center [624, 68] width 44 height 14
click at [668, 144] on div "15" at bounding box center [669, 149] width 14 height 14
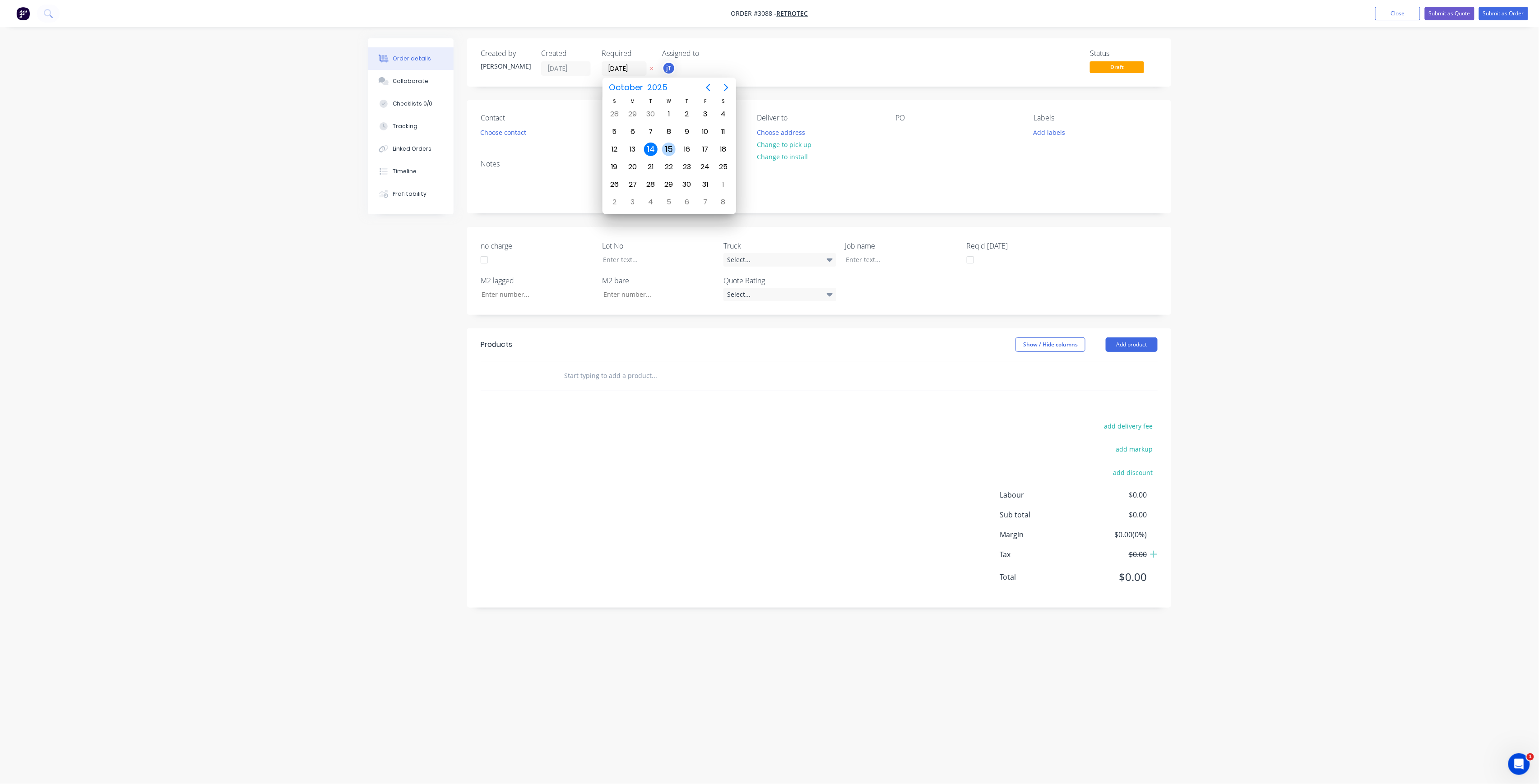
type input "[DATE]"
click at [507, 127] on button "Choose contact" at bounding box center [503, 132] width 56 height 12
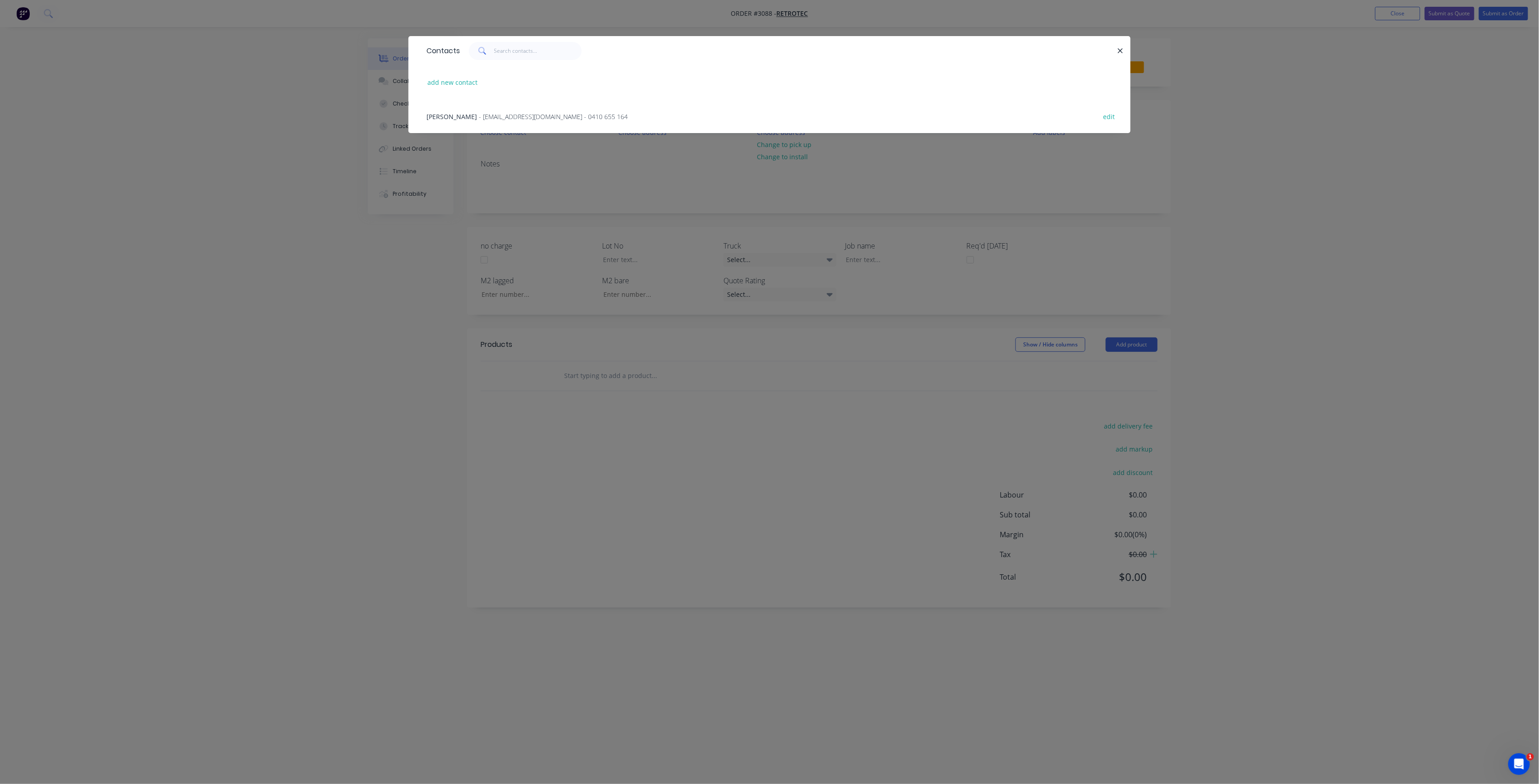
click at [517, 117] on span "- [EMAIL_ADDRESS][DOMAIN_NAME] - 0410 655 164" at bounding box center [553, 116] width 149 height 8
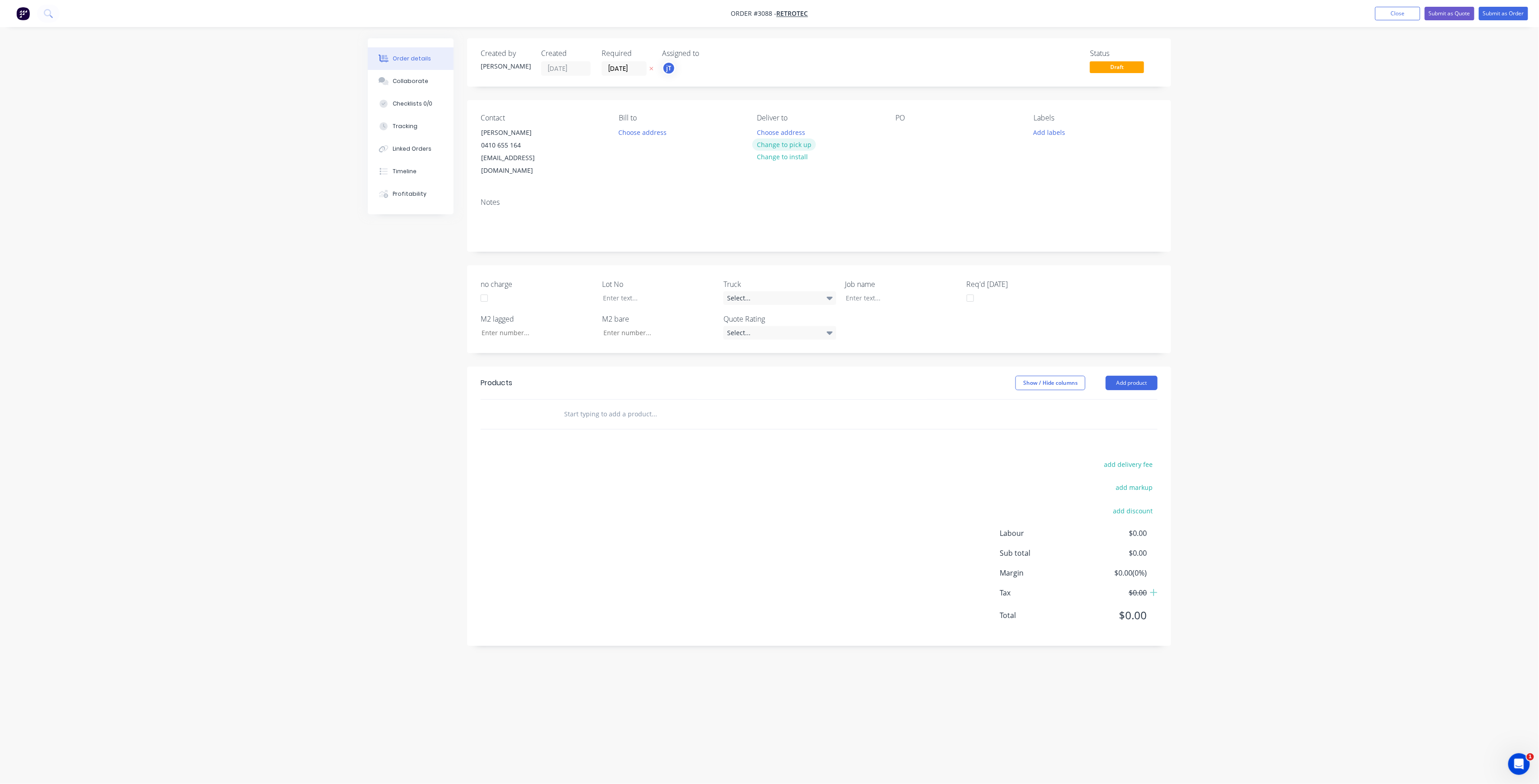
click at [801, 143] on button "Change to pick up" at bounding box center [784, 144] width 64 height 12
click at [905, 132] on div at bounding box center [903, 133] width 14 height 13
click at [1060, 134] on button "Add labels" at bounding box center [1049, 132] width 41 height 12
click at [1080, 155] on input "text" at bounding box center [1109, 159] width 94 height 18
drag, startPoint x: 1087, startPoint y: 156, endPoint x: 1049, endPoint y: 156, distance: 38.0
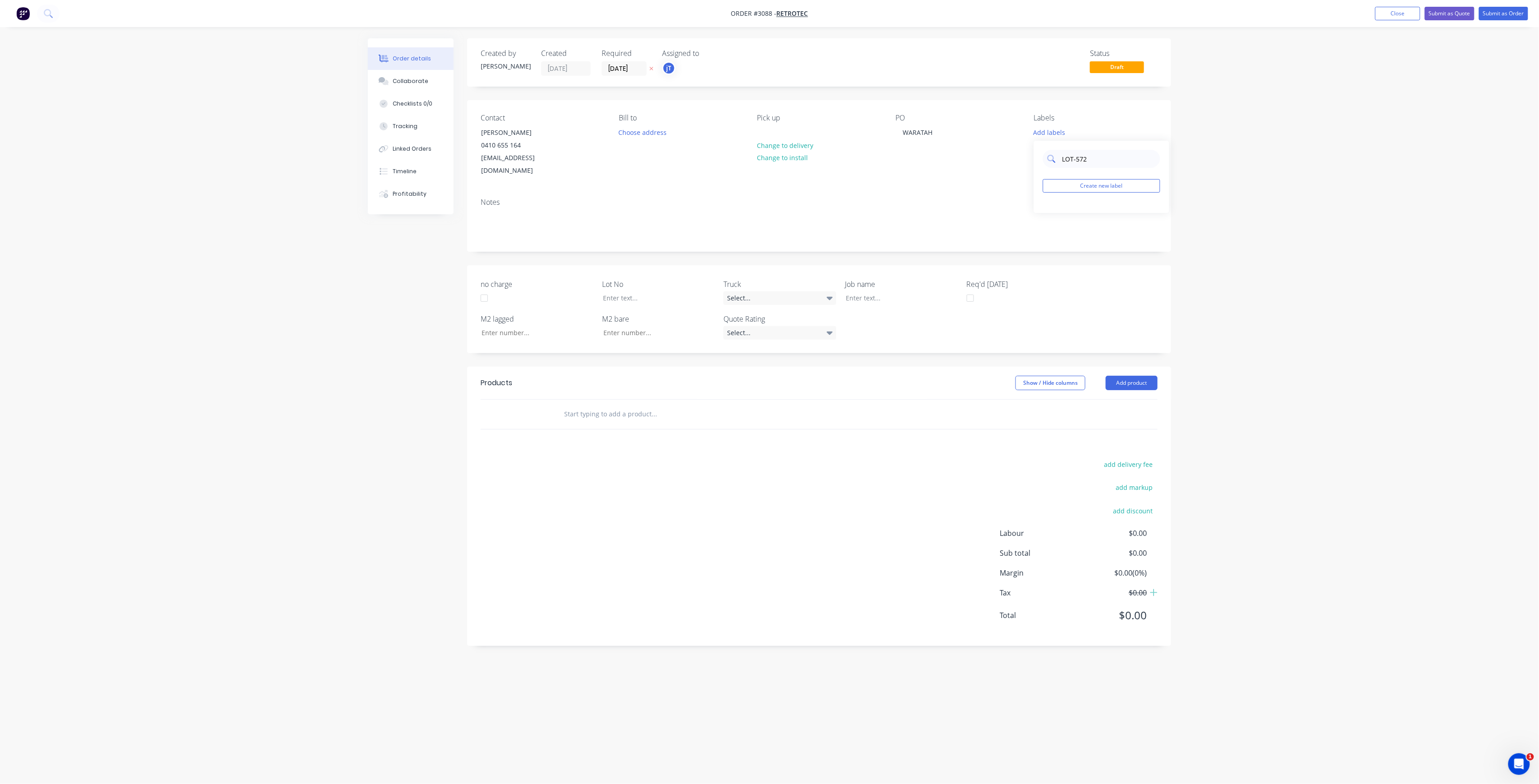
click at [1049, 156] on div "LOT-572" at bounding box center [1102, 159] width 117 height 18
type input "LOT-572"
click at [1117, 190] on button "Create new label" at bounding box center [1102, 186] width 117 height 14
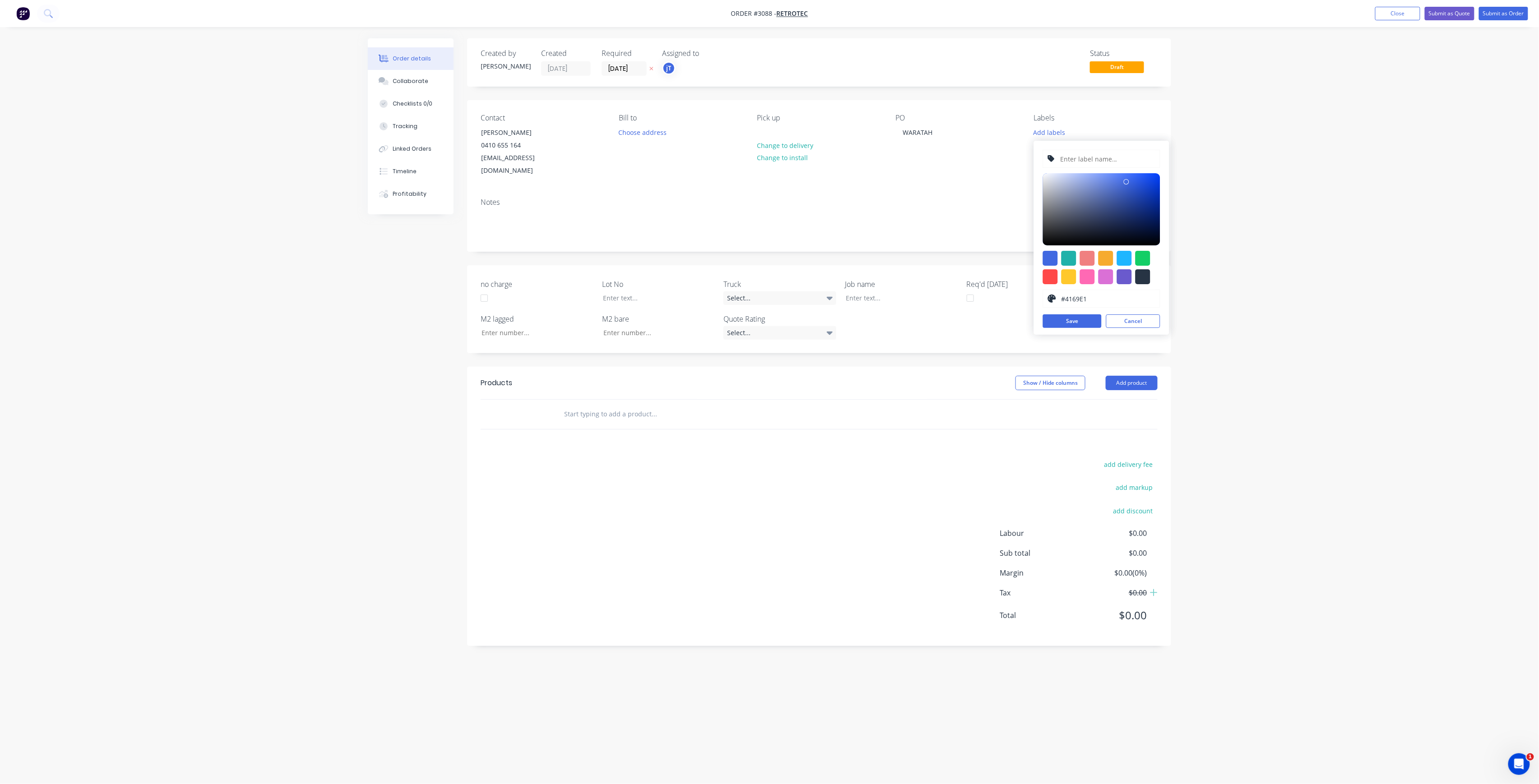
click at [1118, 159] on input "text" at bounding box center [1107, 159] width 96 height 17
paste input "LOT-572"
type input "LOT-572"
click at [1095, 319] on button "Save" at bounding box center [1072, 321] width 59 height 14
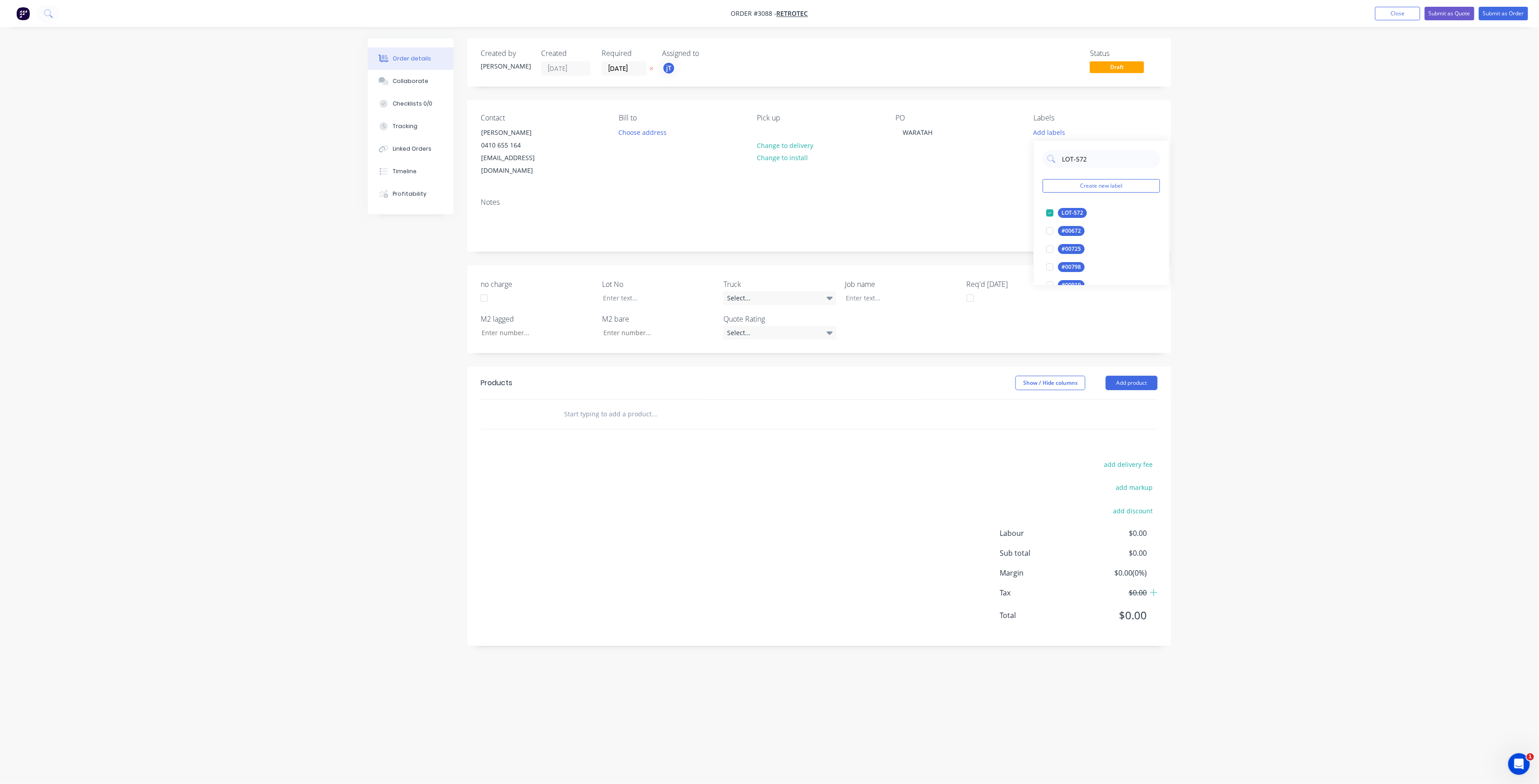
click at [1056, 171] on div "LOT-572 Create new label LOT-572 edit #00672 edit #00725 edit #00798 edit #0091…" at bounding box center [1102, 213] width 136 height 144
type input "C-O"
click at [1078, 211] on div "C-O-D" at bounding box center [1069, 213] width 23 height 10
click at [588, 405] on input "text" at bounding box center [654, 414] width 180 height 18
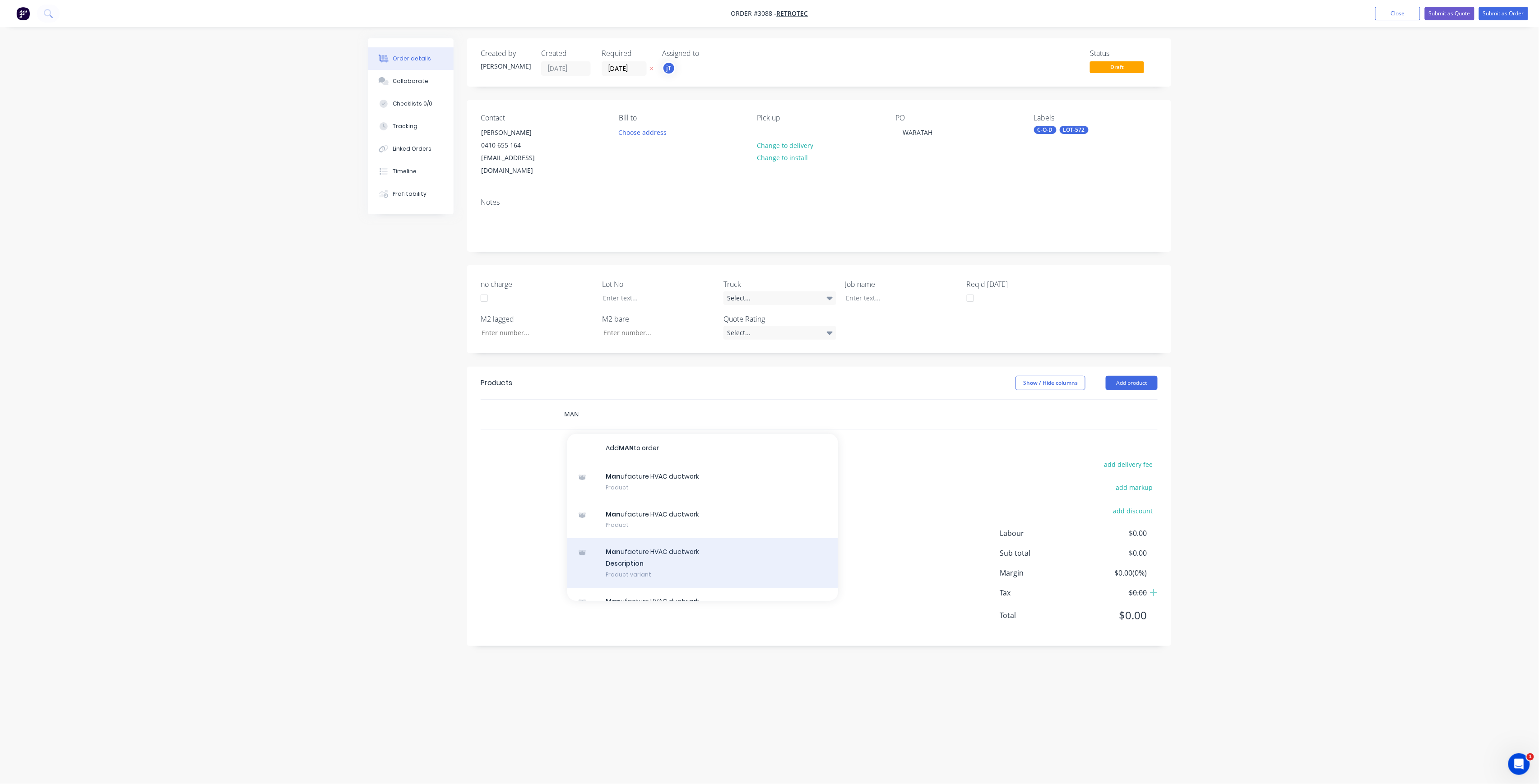
type input "MAN"
click at [657, 542] on div "Man ufacture HVAC ductwork Description Product variant" at bounding box center [703, 562] width 271 height 50
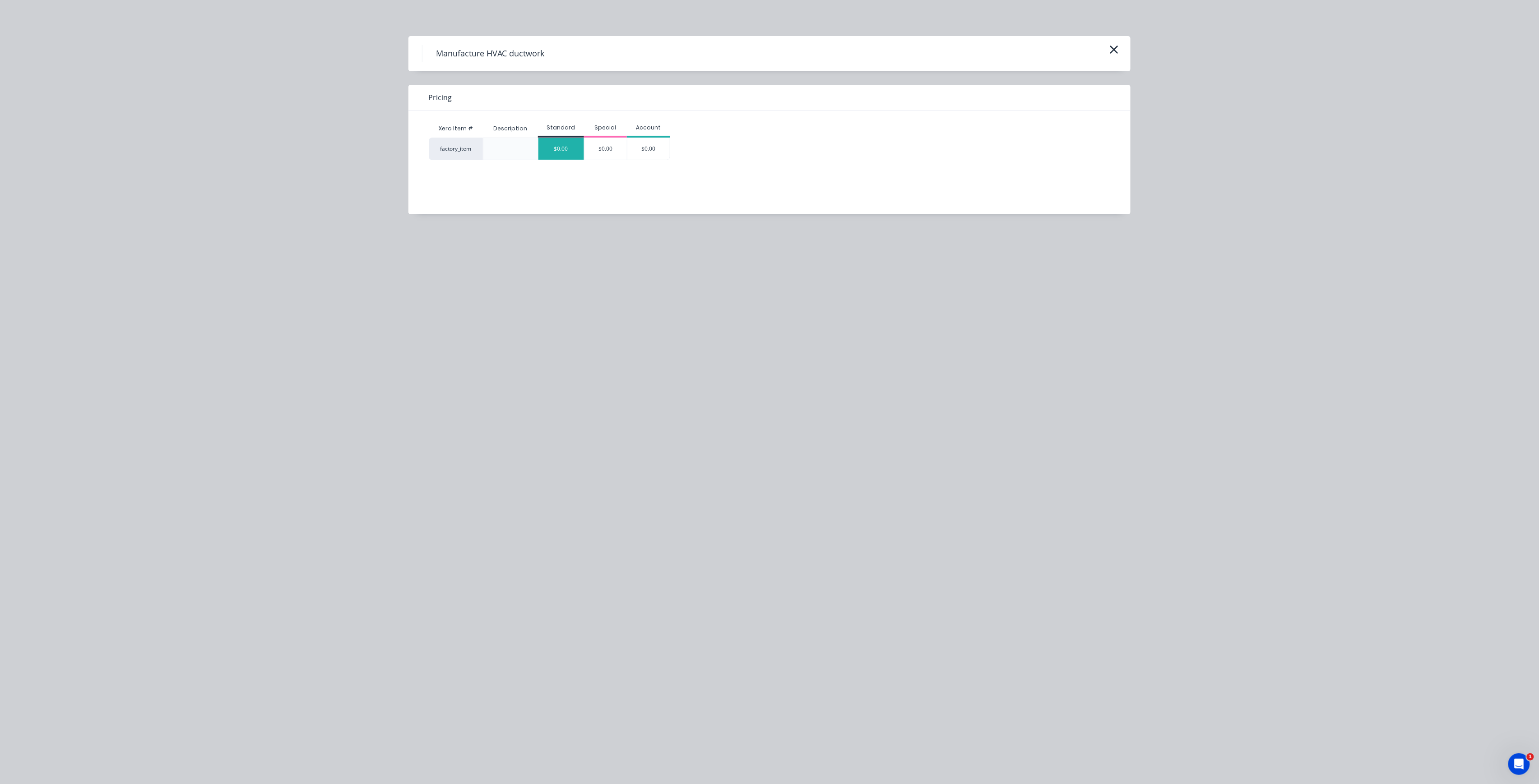
click at [566, 153] on div "$0.00" at bounding box center [561, 149] width 45 height 21
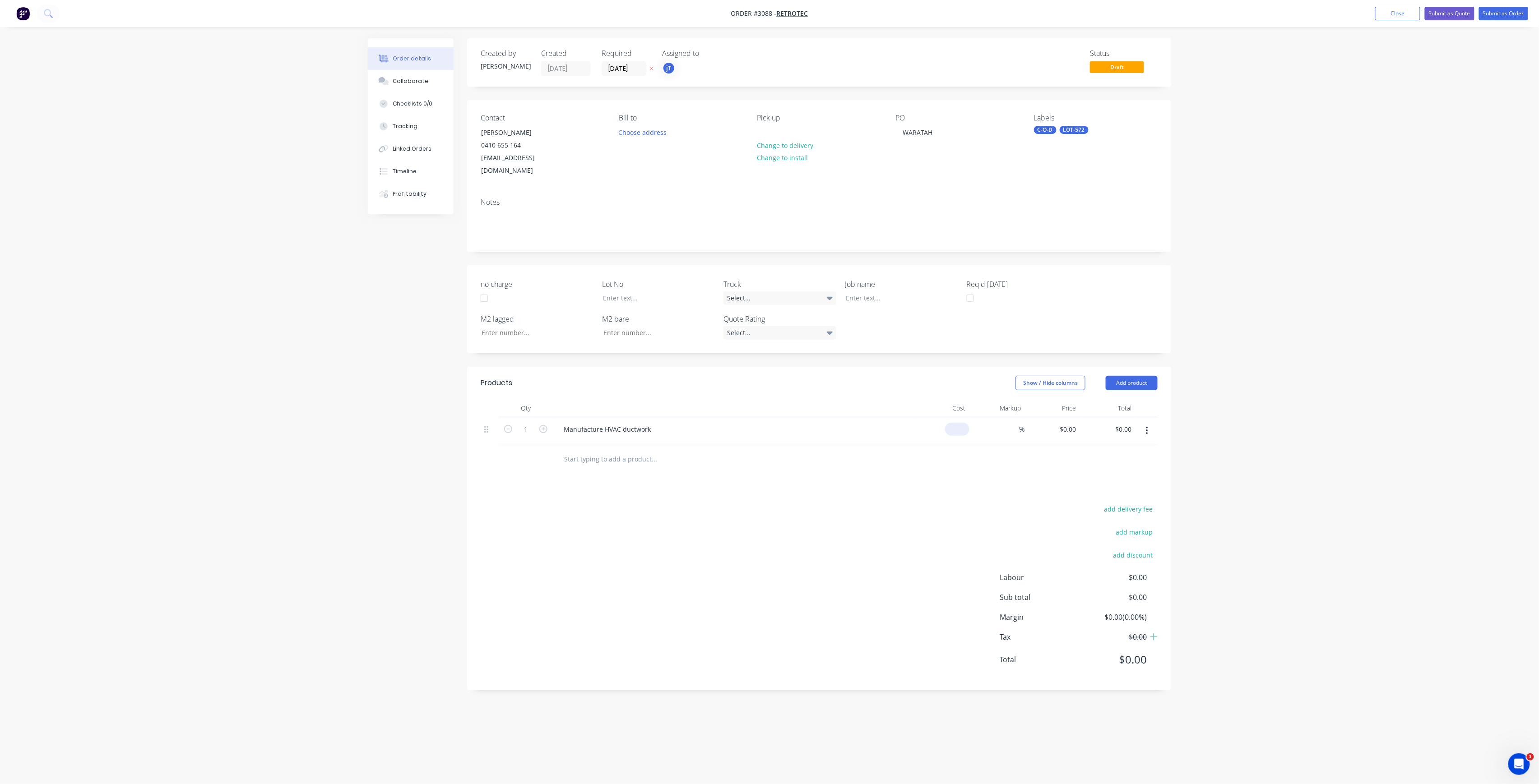
click at [968, 423] on input at bounding box center [959, 429] width 21 height 13
type input "$155.00"
click at [866, 514] on div "add delivery fee add markup add discount Labour $0.00 Sub total $0.00 Margin $0…" at bounding box center [819, 590] width 677 height 174
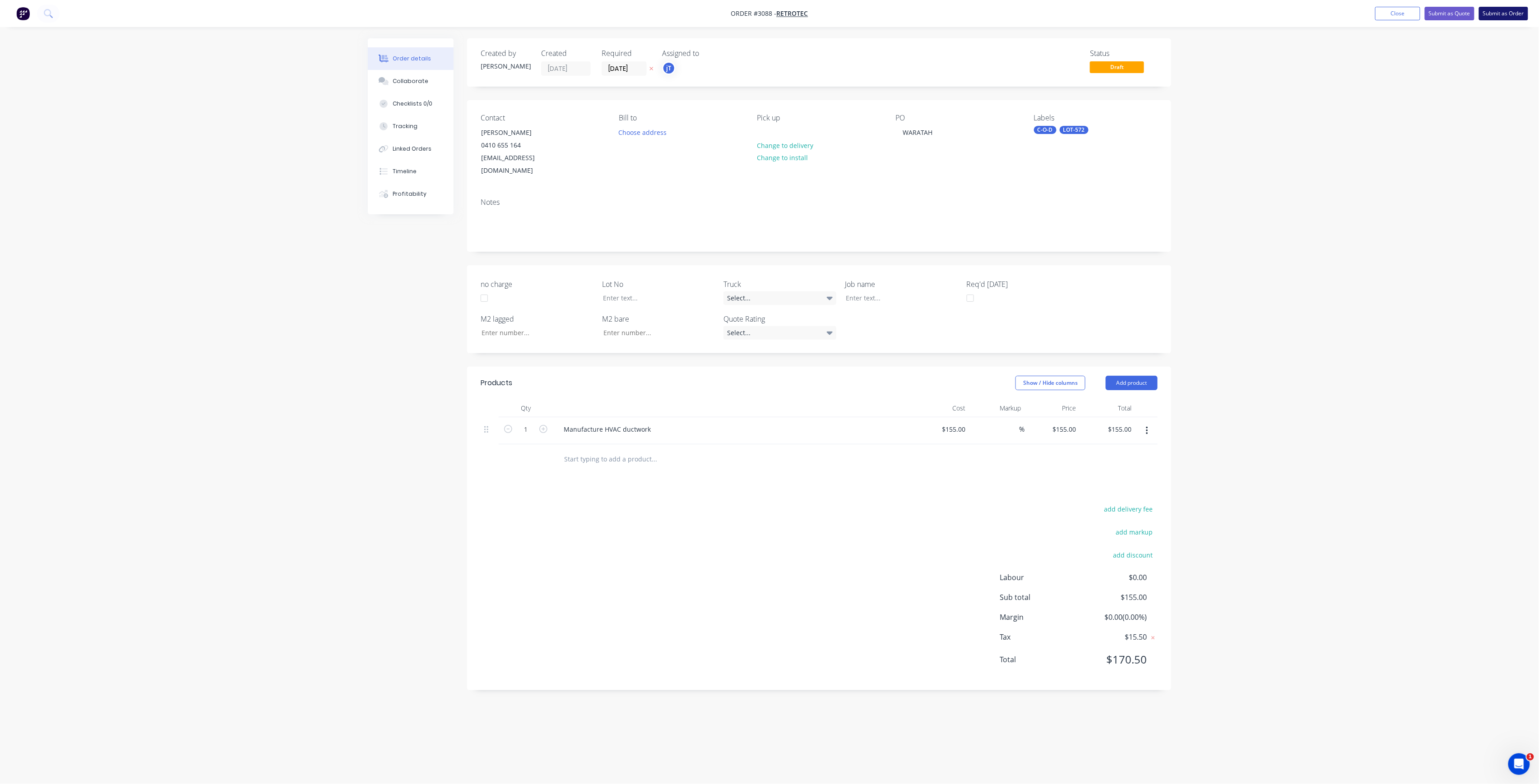
click at [1503, 17] on button "Submit as Order" at bounding box center [1504, 13] width 49 height 14
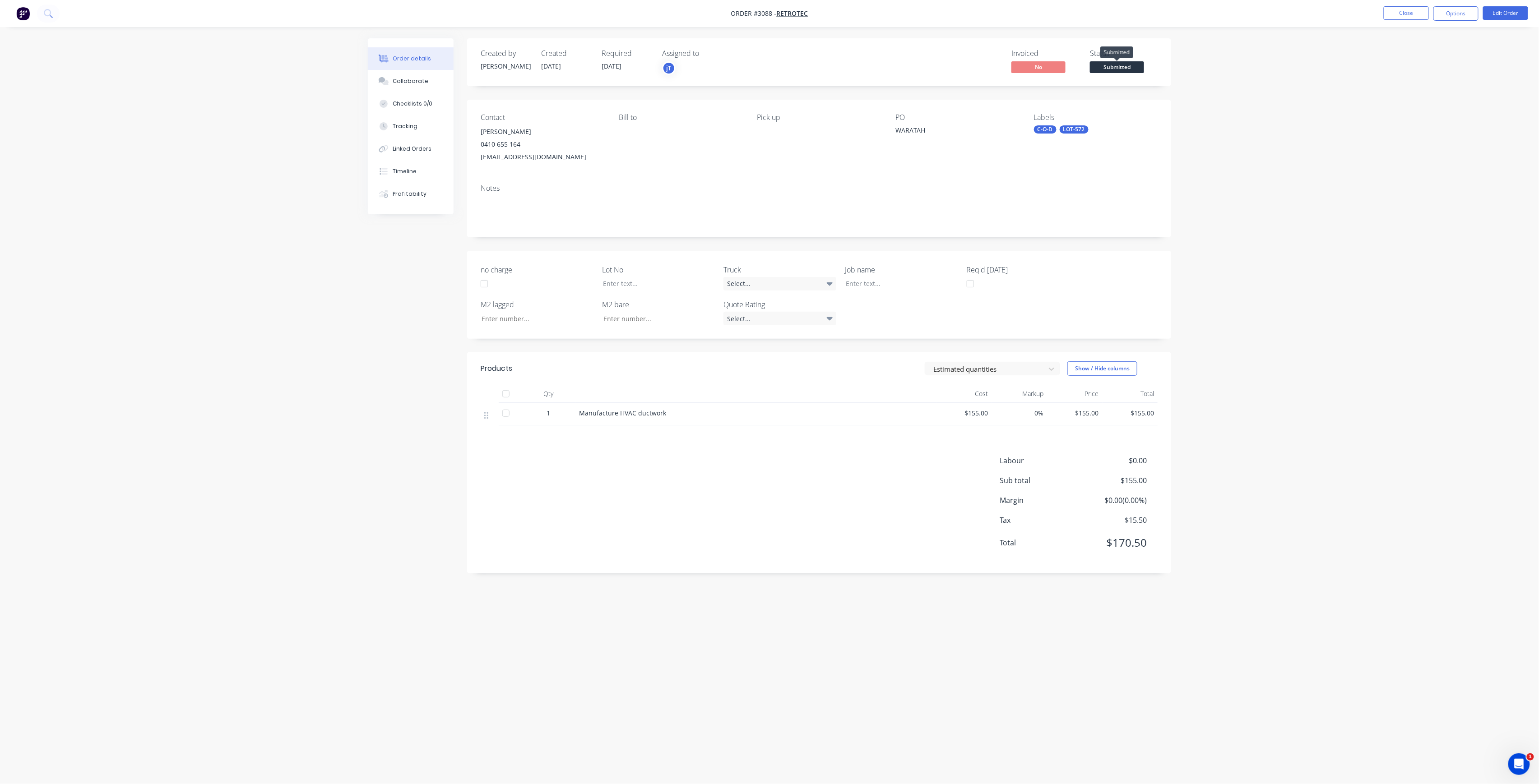
click at [1119, 69] on span "Submitted" at bounding box center [1117, 67] width 54 height 11
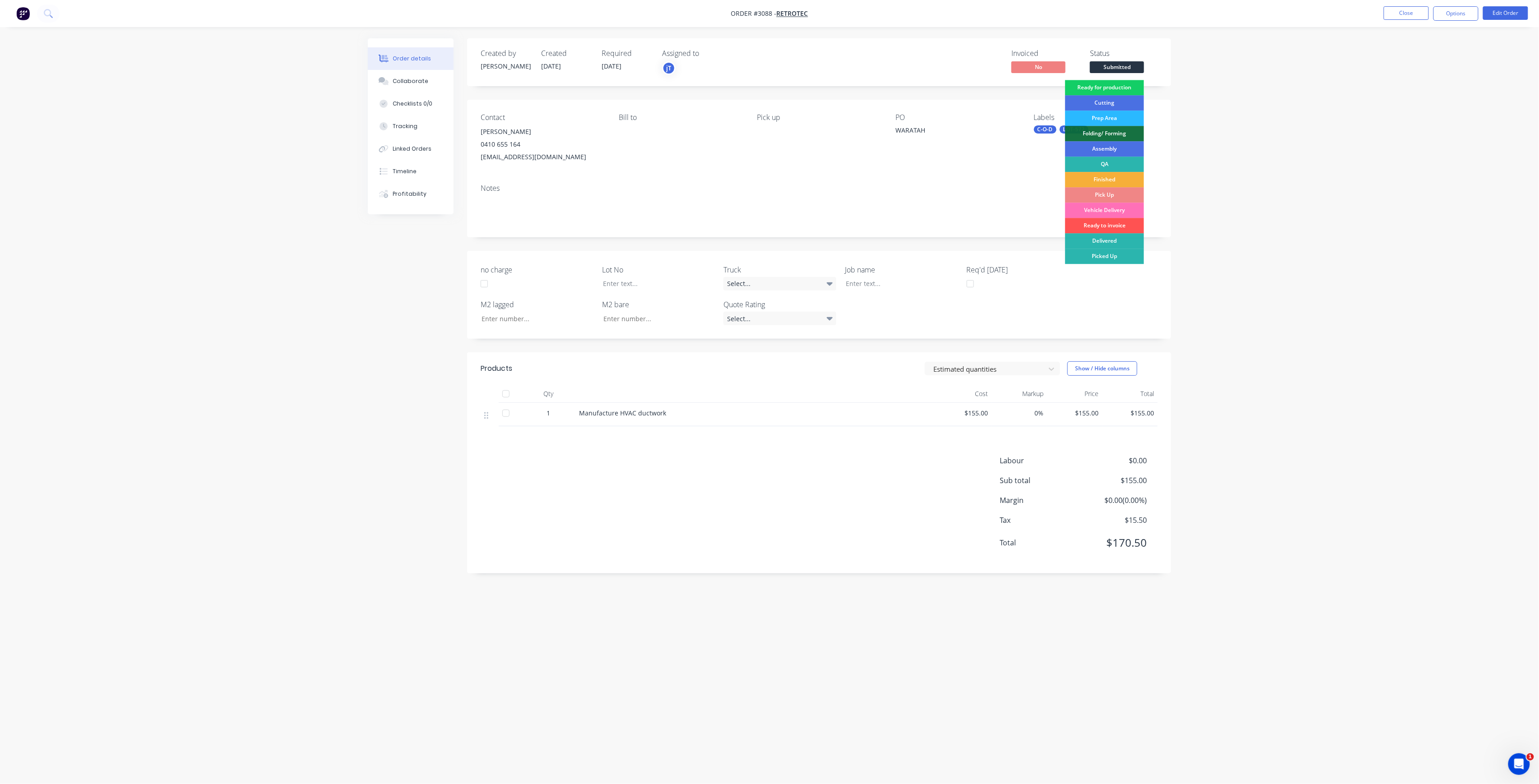
click at [1129, 91] on div "Ready for production" at bounding box center [1105, 88] width 79 height 16
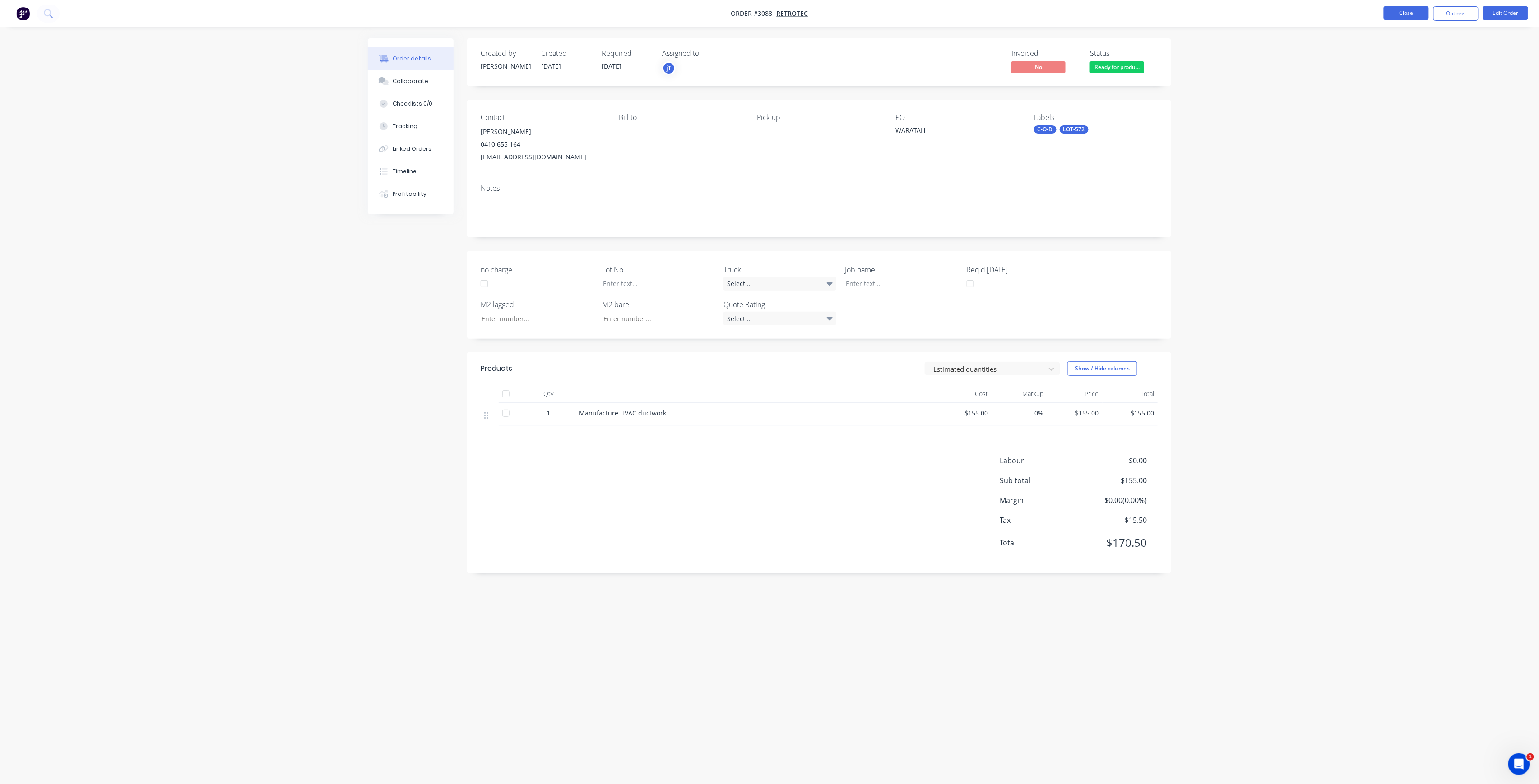
click at [1396, 14] on button "Close" at bounding box center [1406, 13] width 45 height 14
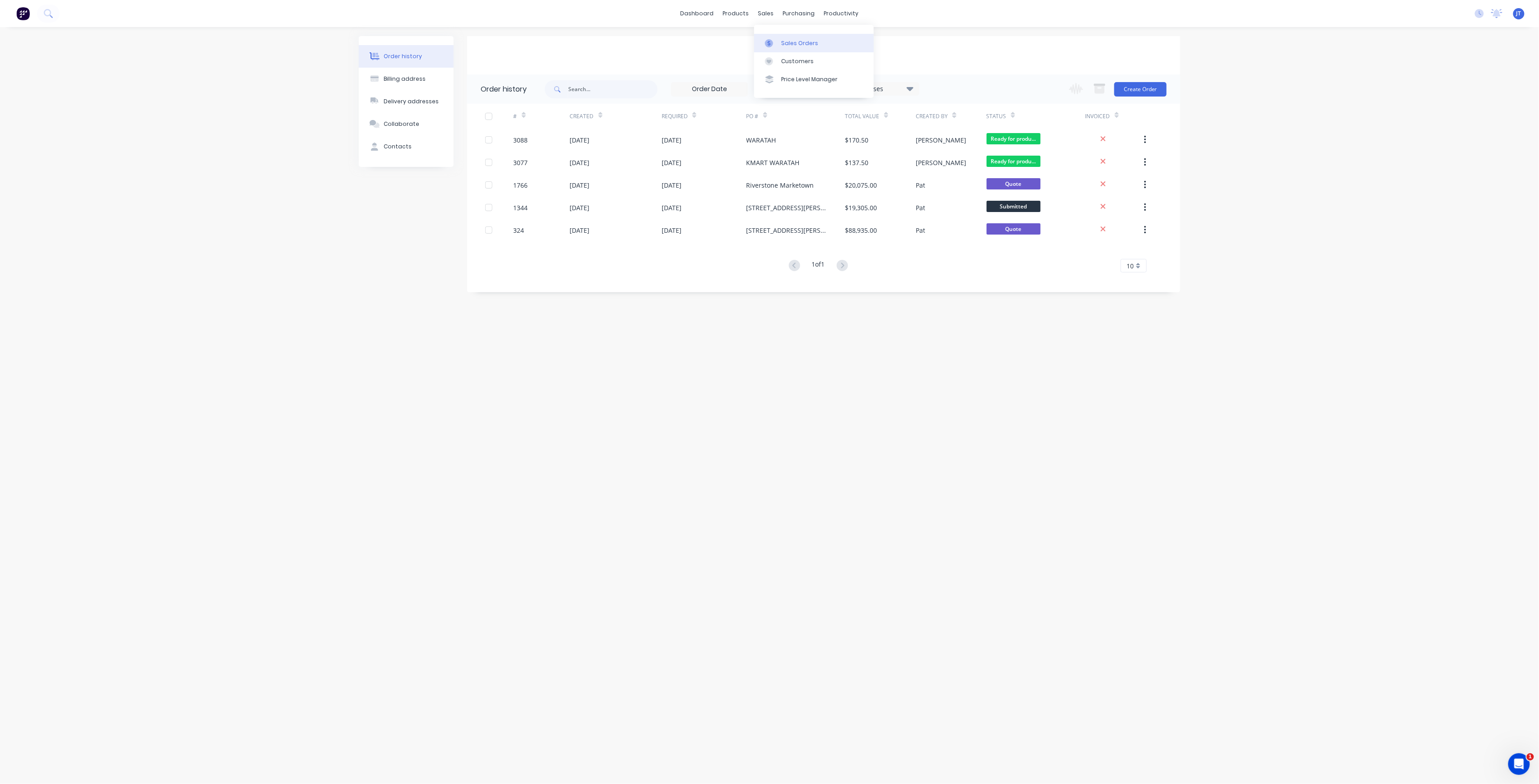
click at [791, 45] on div "Sales Orders" at bounding box center [800, 44] width 37 height 8
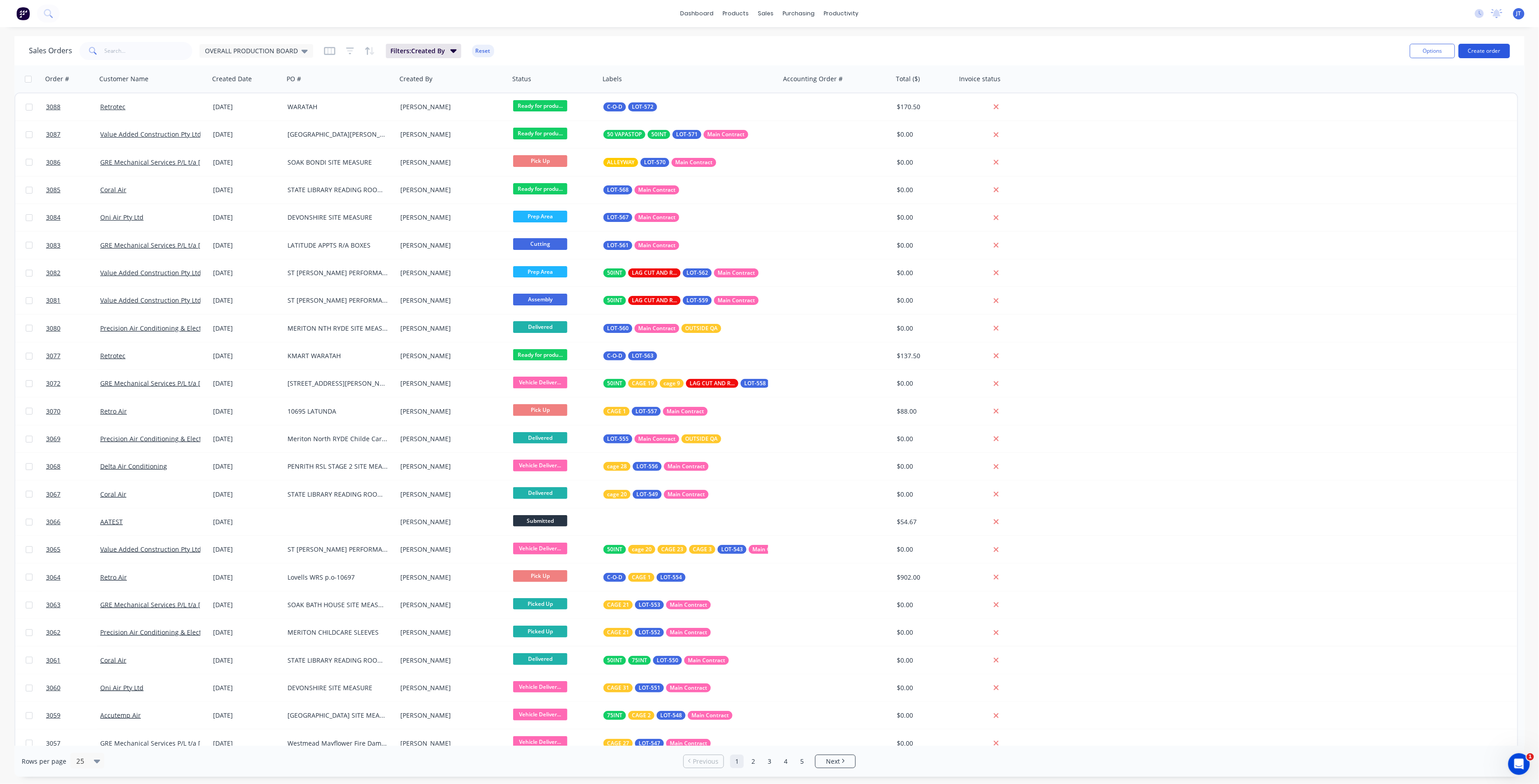
click at [1480, 56] on button "Create order" at bounding box center [1485, 51] width 51 height 14
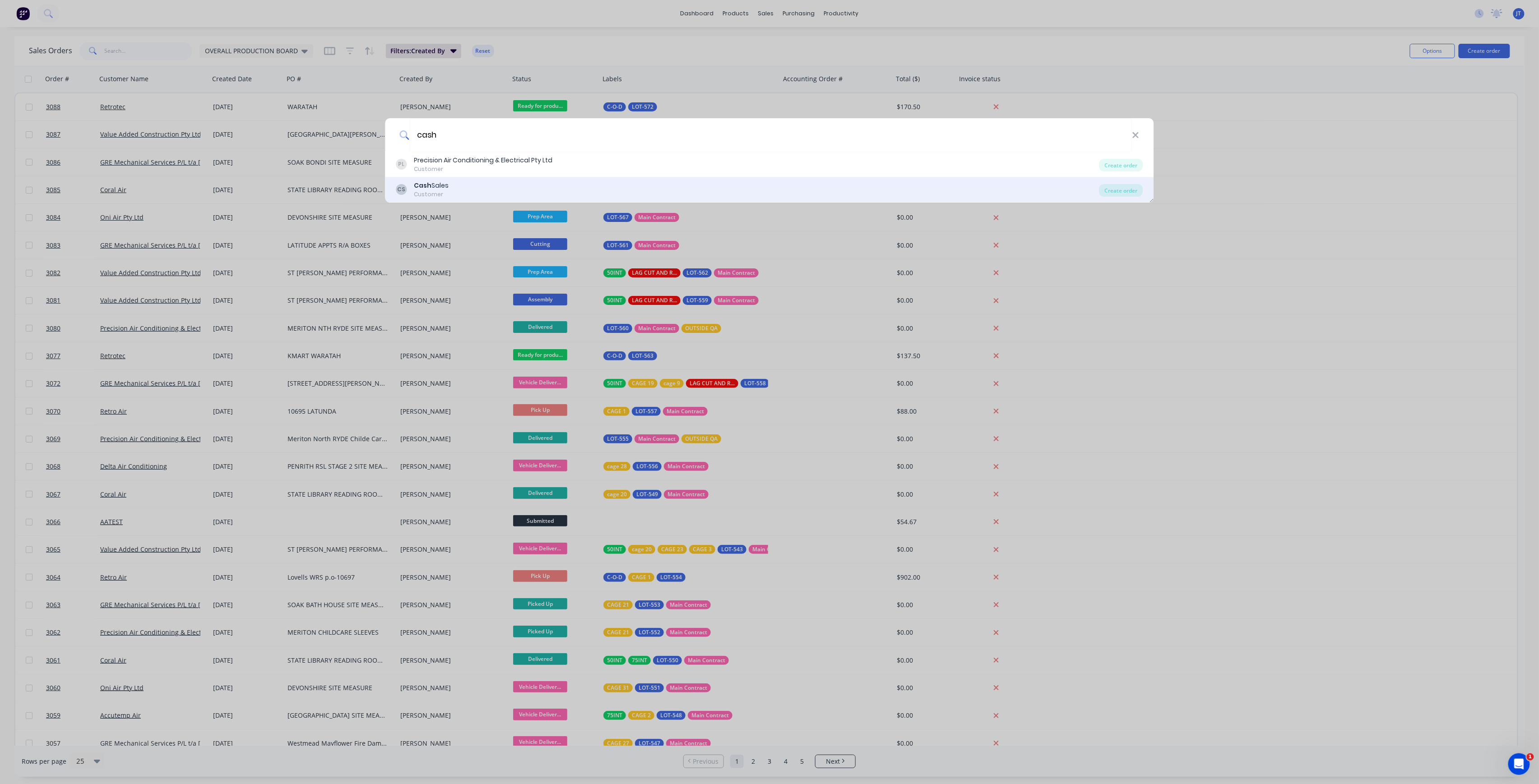
type input "cash"
click at [594, 190] on div "CS Cash Sales Customer" at bounding box center [747, 189] width 703 height 17
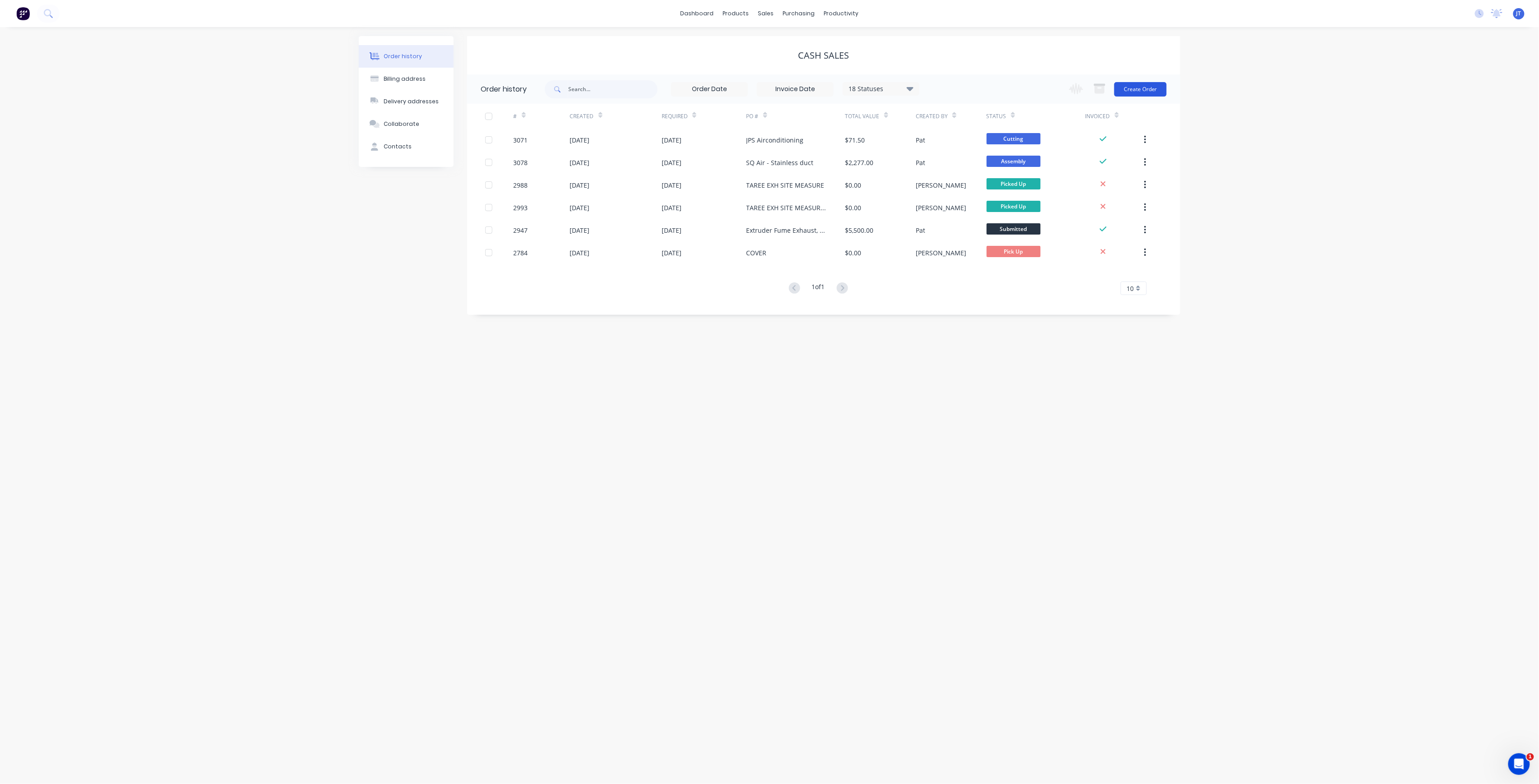
click at [1161, 88] on button "Create Order" at bounding box center [1141, 89] width 53 height 14
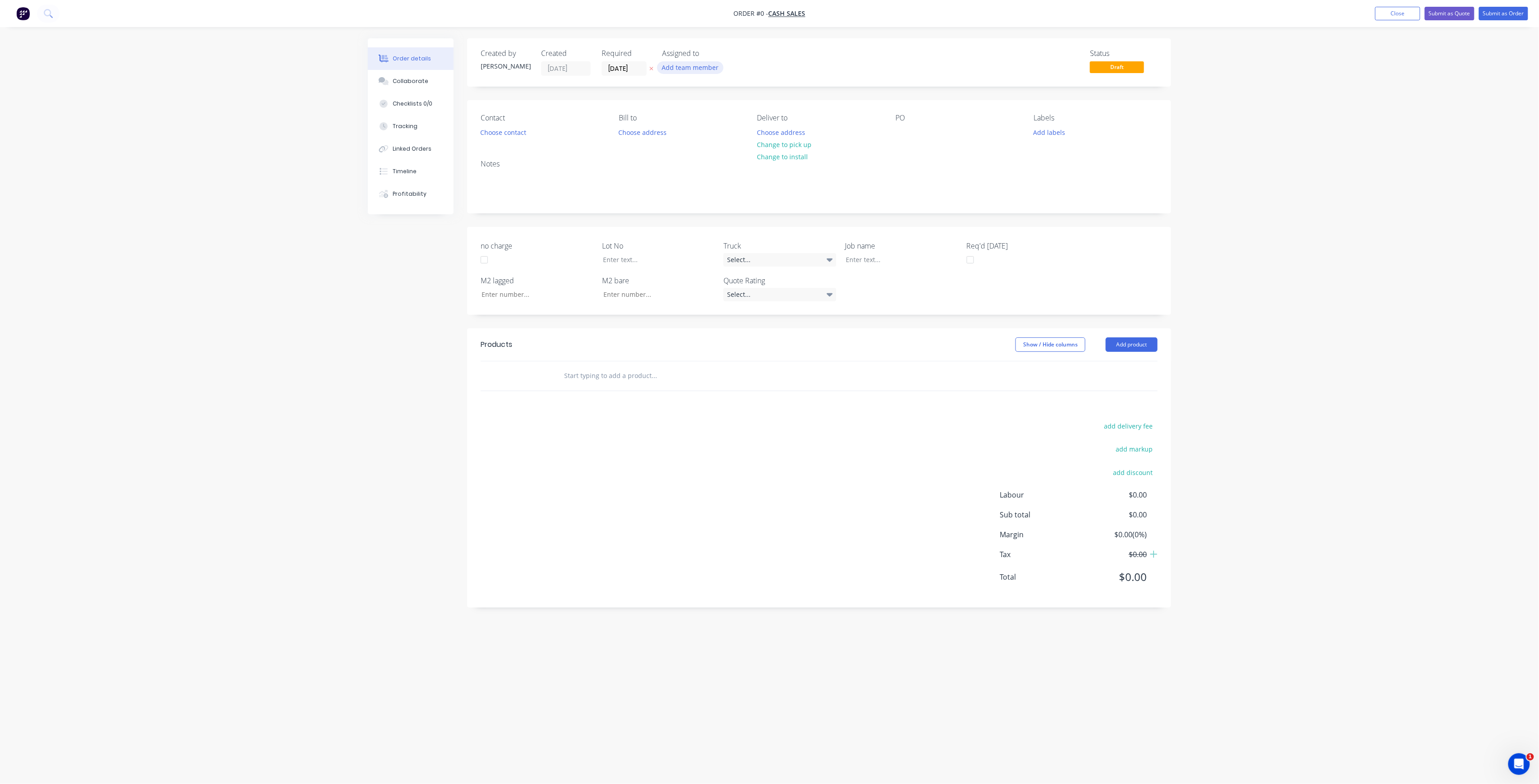
click at [708, 65] on button "Add team member" at bounding box center [690, 67] width 66 height 12
click at [721, 113] on div "[PERSON_NAME] (You)" at bounding box center [735, 118] width 90 height 10
click at [643, 71] on div "Order details Collaborate Checklists 0/0 Tracking Linked Orders Timeline Profit…" at bounding box center [770, 374] width 821 height 673
click at [641, 71] on input "[DATE]" at bounding box center [624, 68] width 44 height 14
click at [654, 165] on div "21" at bounding box center [651, 167] width 14 height 14
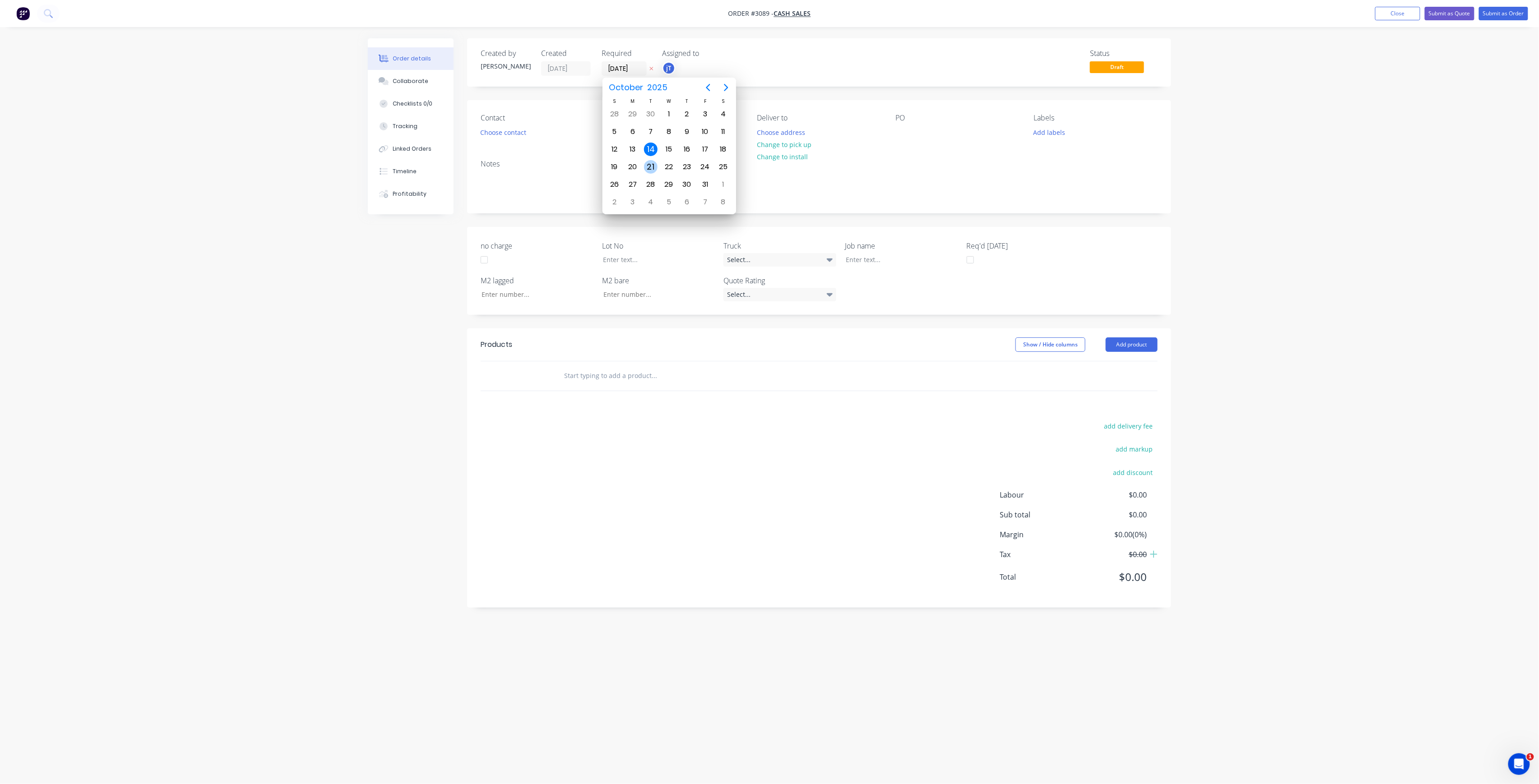
type input "[DATE]"
click at [519, 134] on button "Choose contact" at bounding box center [503, 132] width 56 height 12
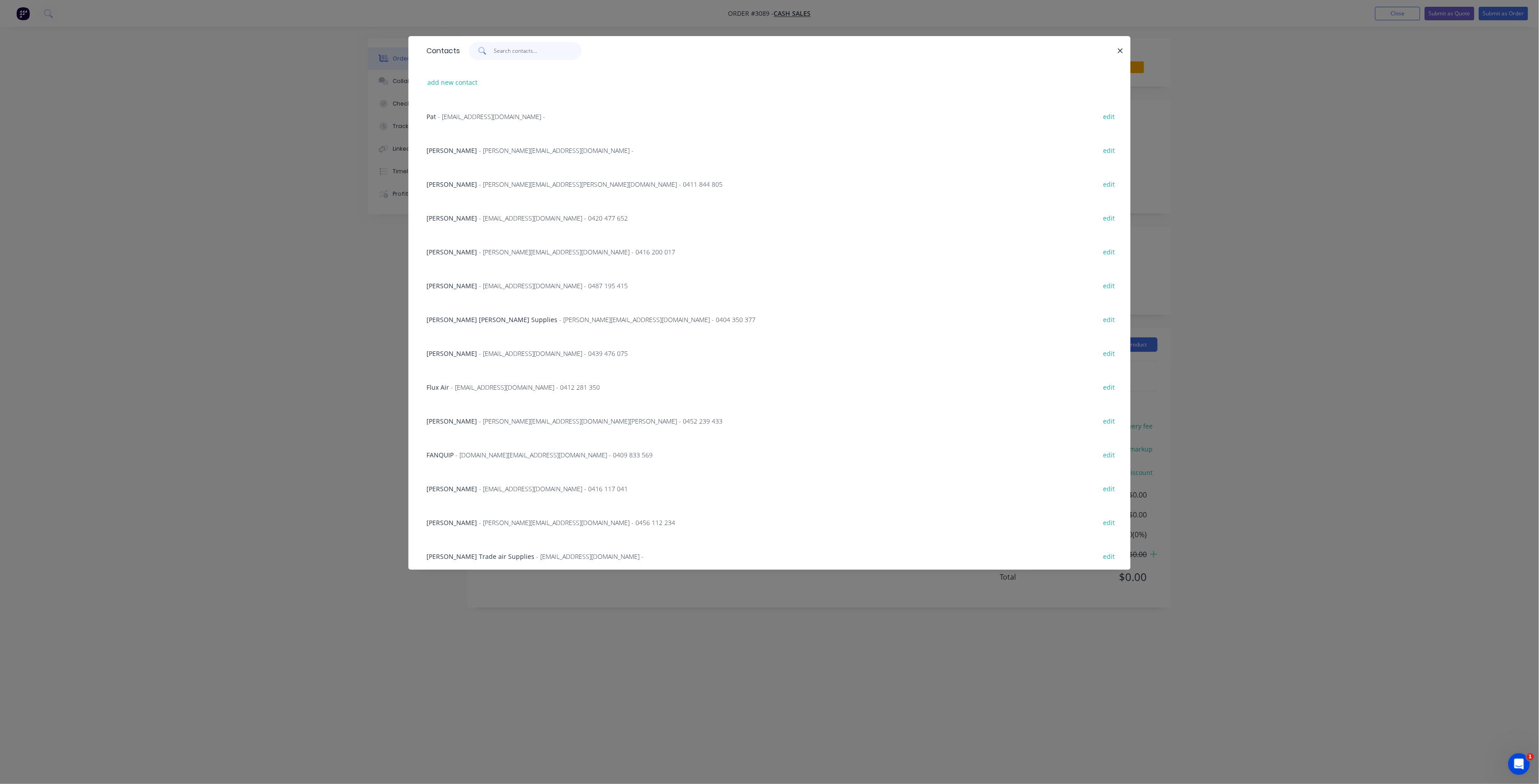
click at [516, 56] on input "text" at bounding box center [538, 51] width 88 height 18
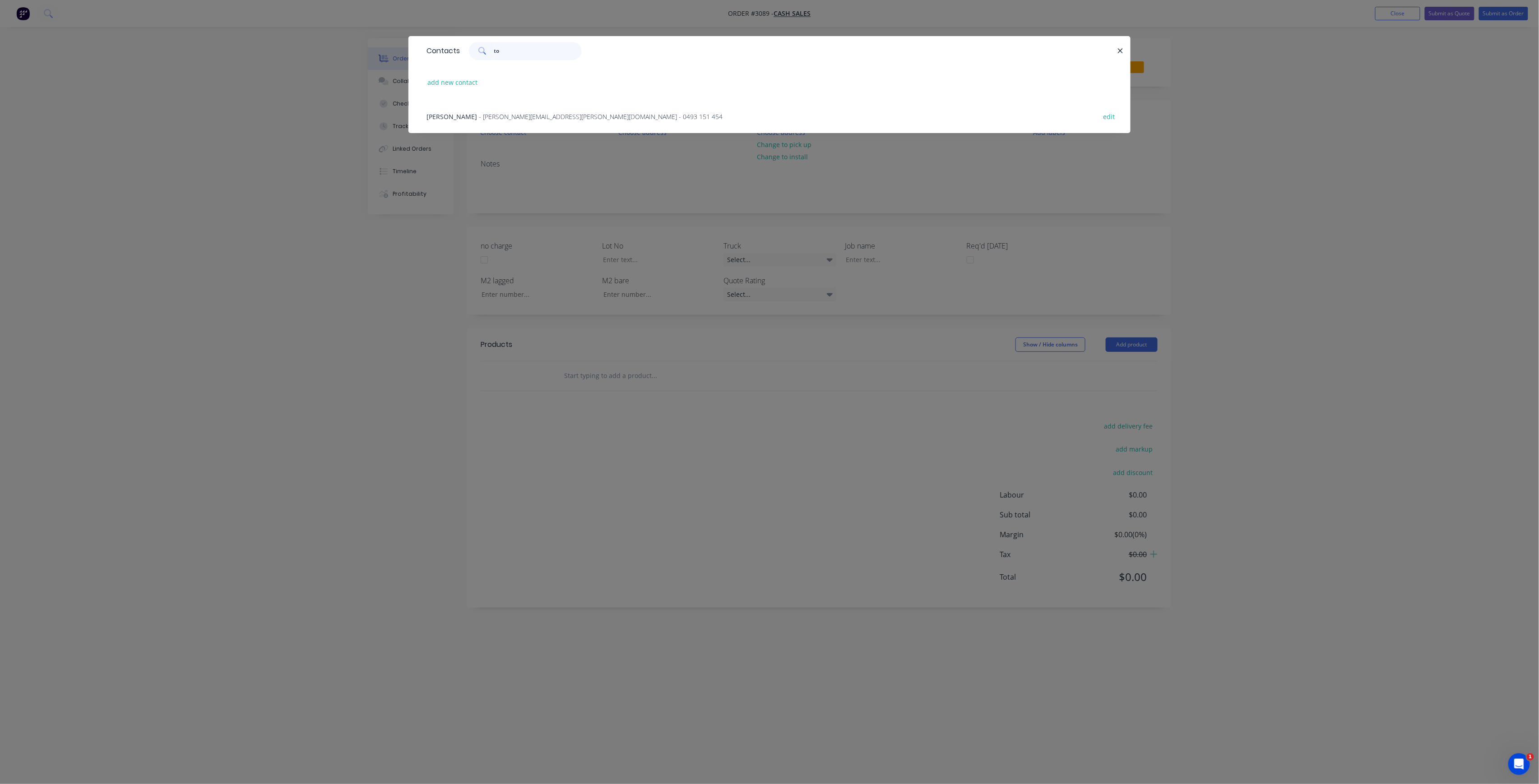
type input "t"
type input "flux"
click at [481, 114] on span "- [EMAIL_ADDRESS][DOMAIN_NAME] - 0412 281 350" at bounding box center [525, 116] width 149 height 8
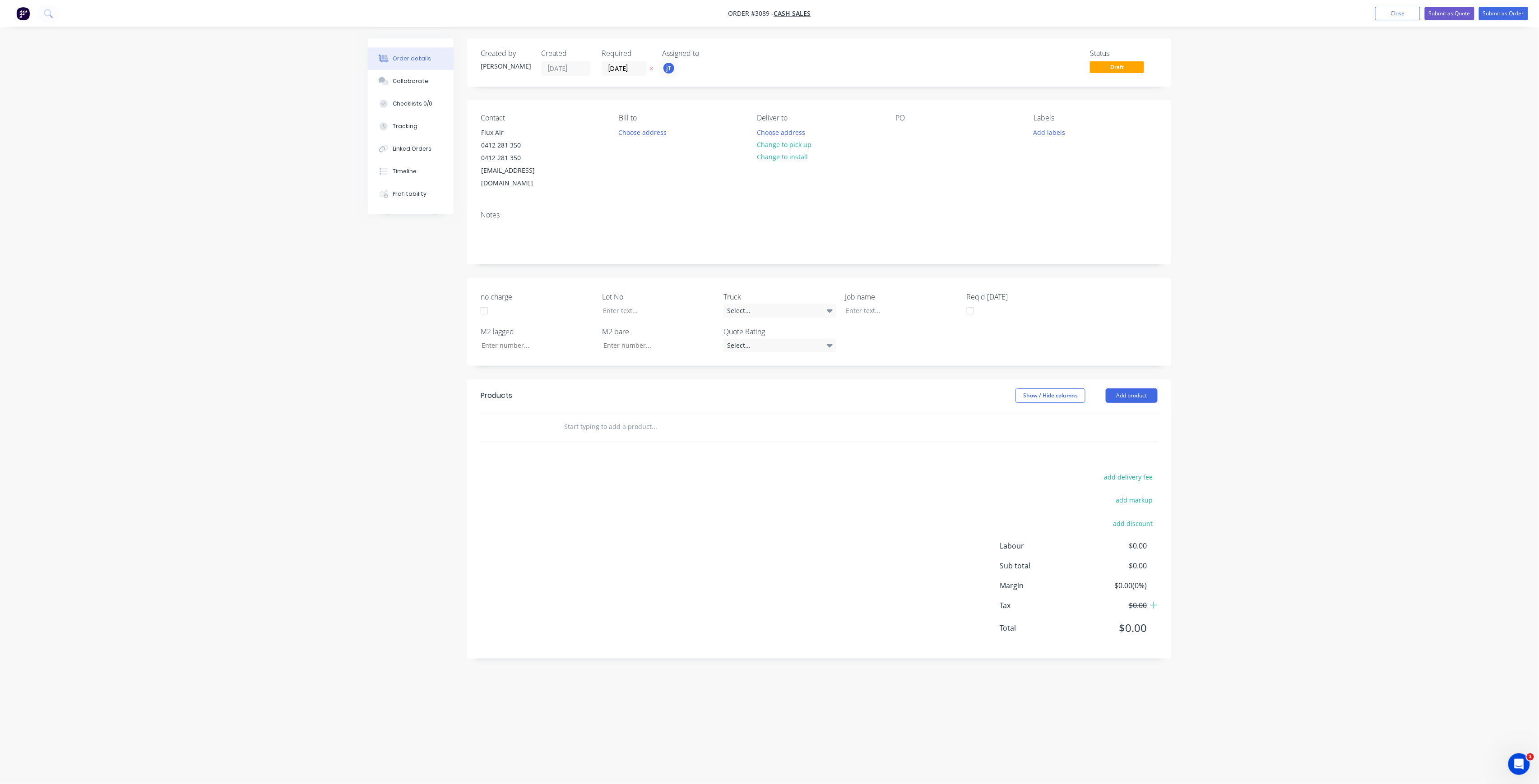
click at [601, 418] on input "text" at bounding box center [654, 427] width 180 height 18
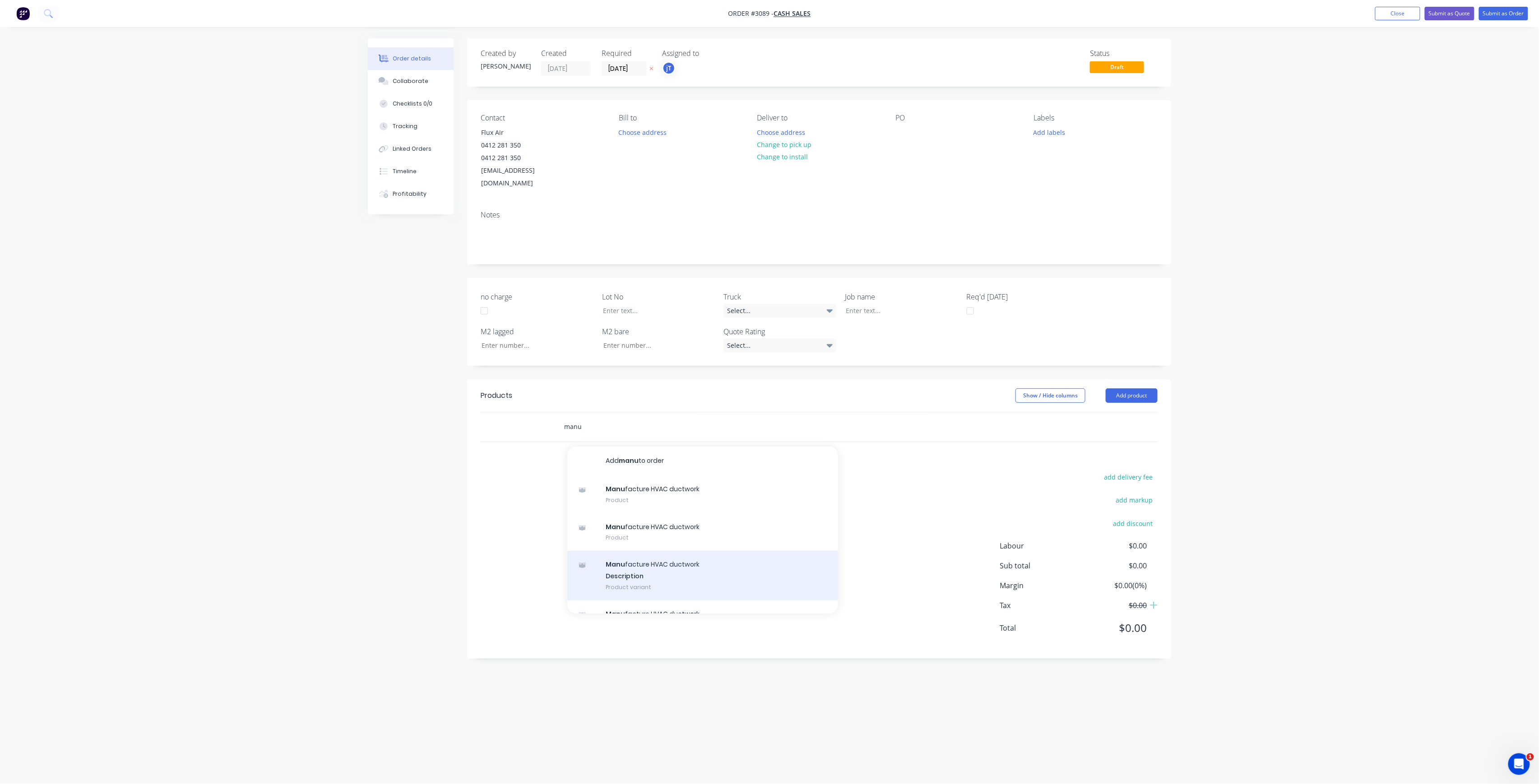
type input "manu"
click at [639, 558] on div "Manu facture HVAC ductwork Description Product variant" at bounding box center [703, 575] width 271 height 50
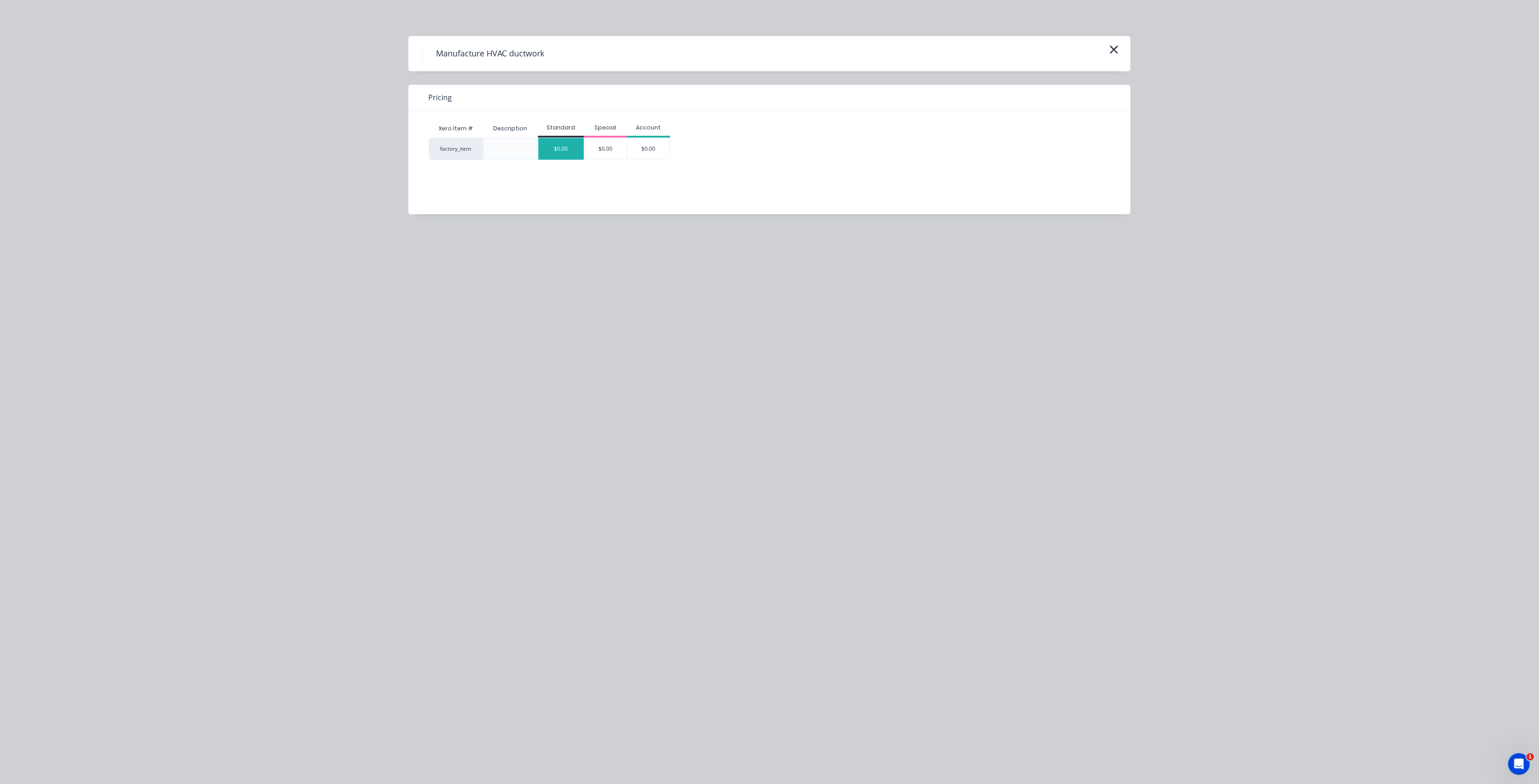
click at [563, 152] on div "$0.00" at bounding box center [561, 149] width 45 height 21
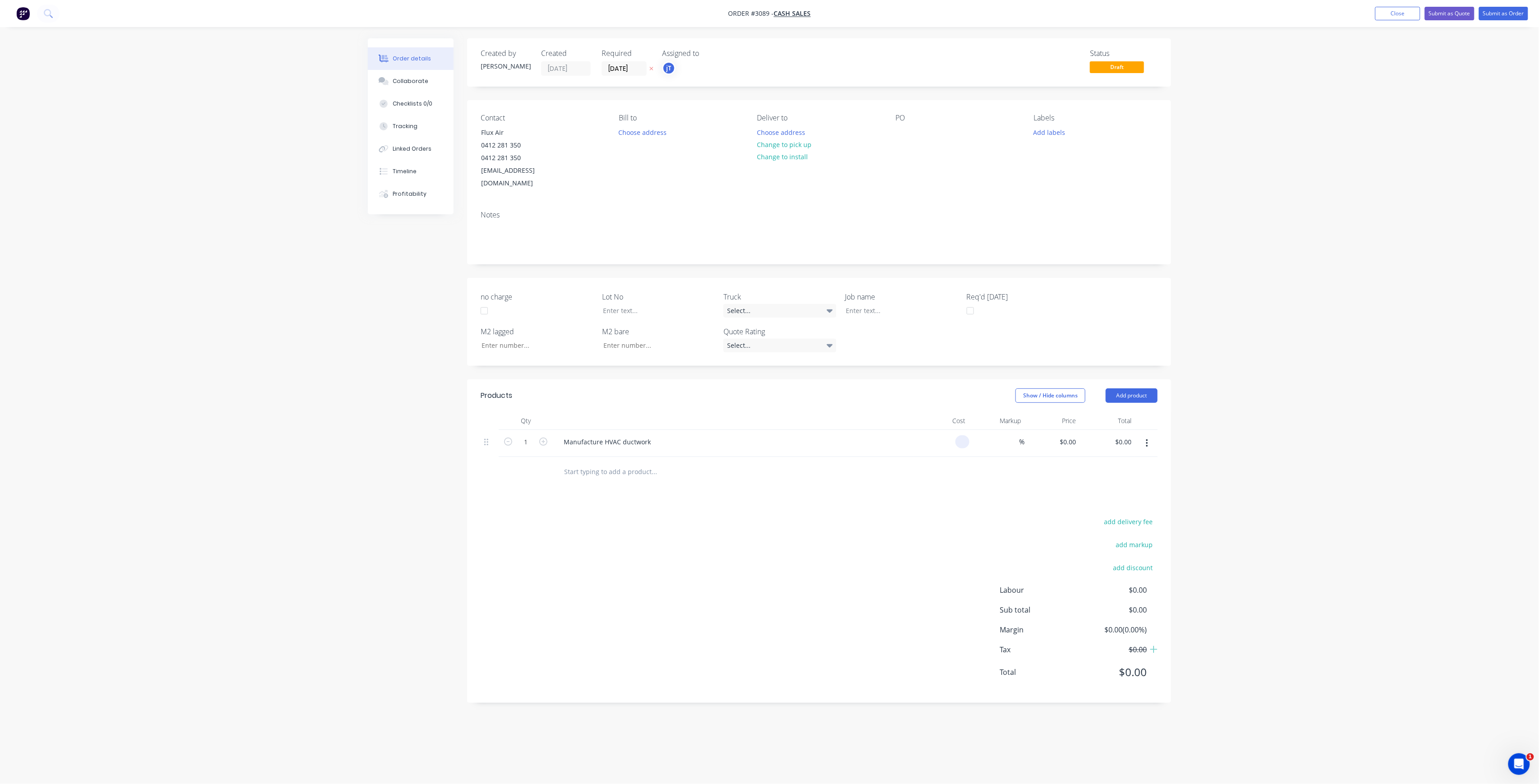
click at [961, 435] on input at bounding box center [964, 442] width 10 height 13
type input "$1,500.00"
click at [894, 304] on div at bounding box center [895, 310] width 113 height 13
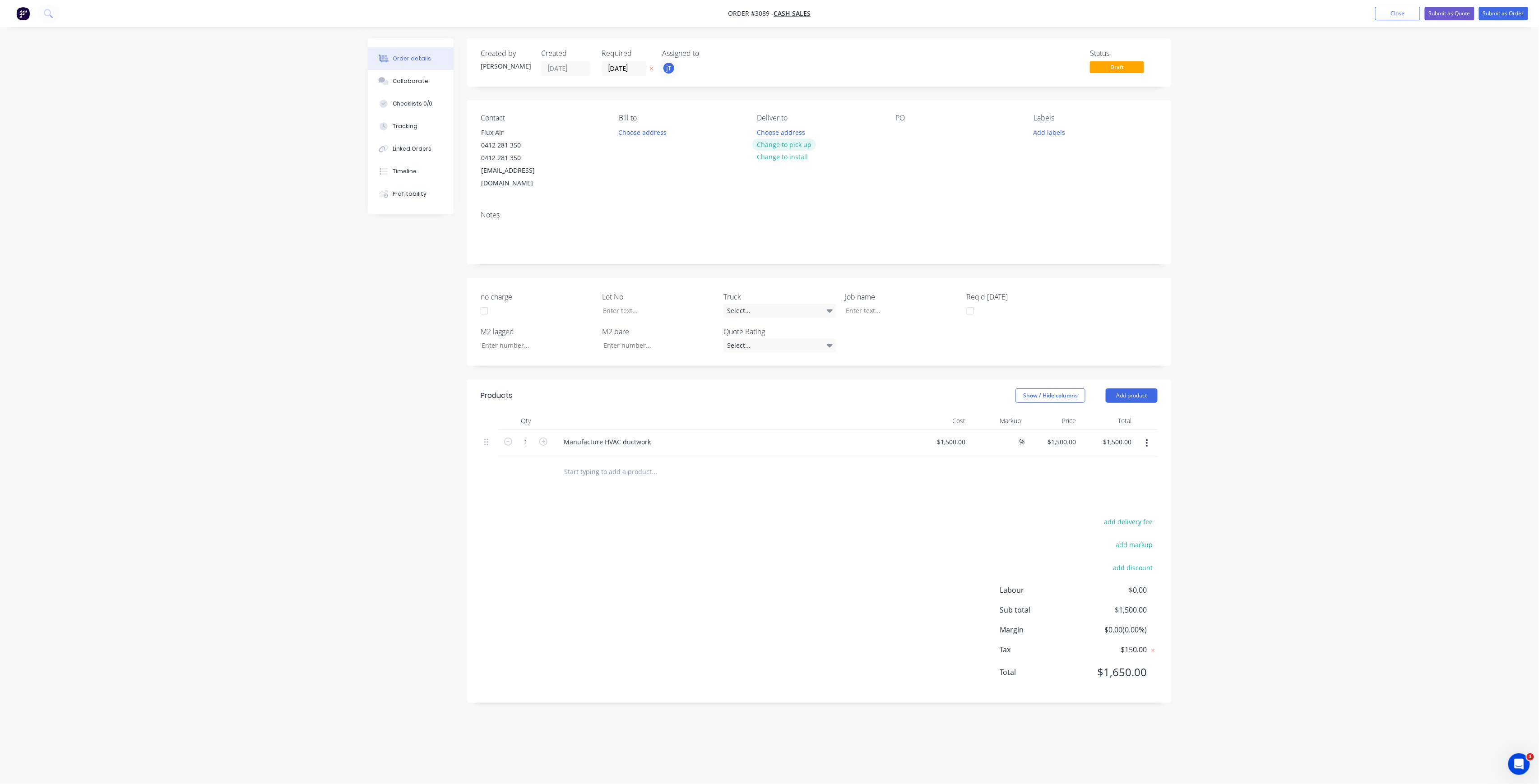
click at [795, 147] on button "Change to pick up" at bounding box center [784, 144] width 64 height 12
click at [902, 133] on div at bounding box center [903, 133] width 14 height 13
click at [990, 144] on div "10241 Teamster Close Duct Transition" at bounding box center [950, 137] width 109 height 23
click at [1000, 138] on div "10241 Teamster Close Duct Transition" at bounding box center [950, 137] width 109 height 23
drag, startPoint x: 997, startPoint y: 140, endPoint x: 903, endPoint y: 143, distance: 94.0
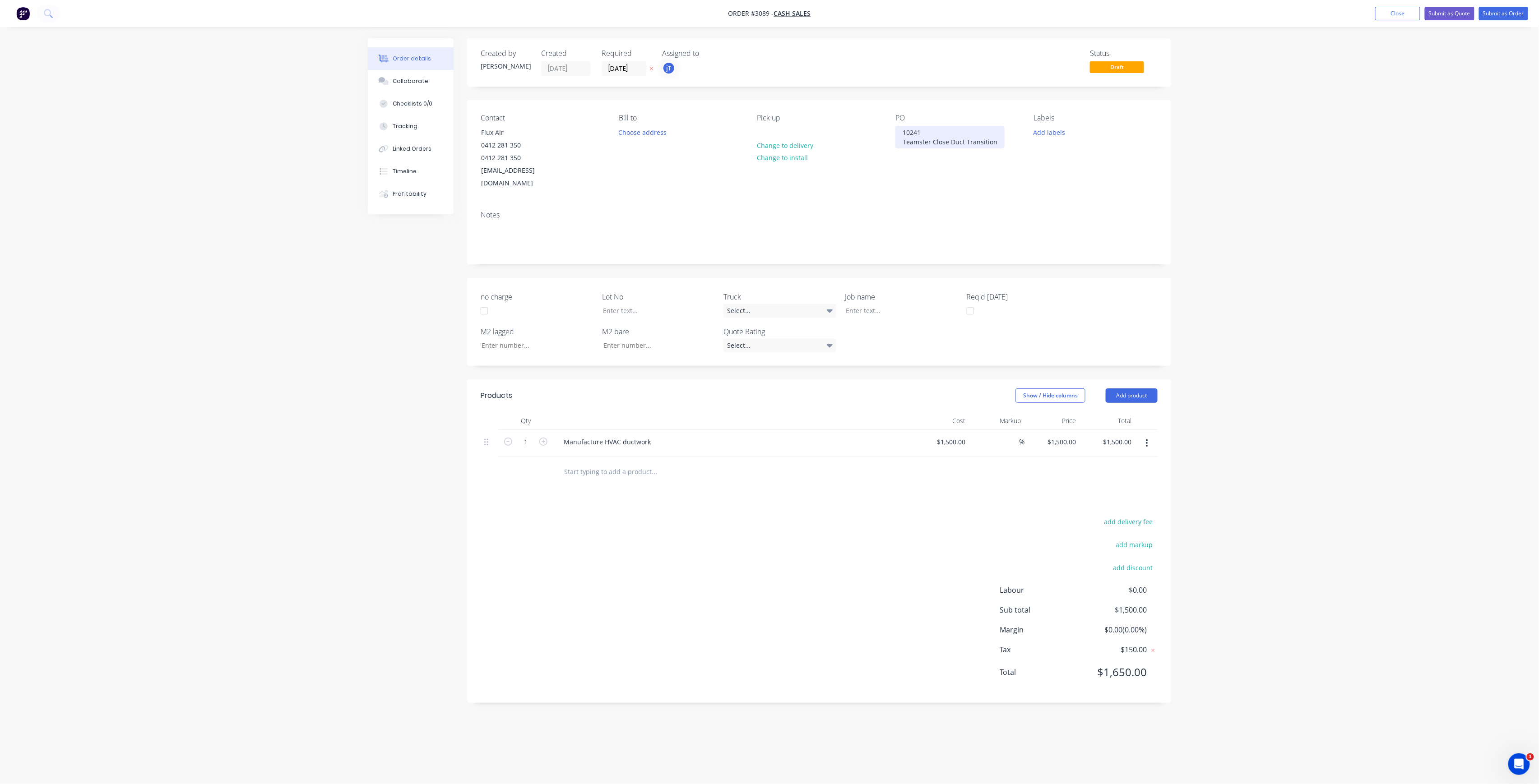
click at [903, 143] on div "10241 Teamster Close Duct Transition" at bounding box center [950, 137] width 109 height 23
copy div "Teamster Close Duct Transition"
click at [912, 304] on div at bounding box center [895, 310] width 113 height 13
paste div
click at [641, 304] on div at bounding box center [652, 310] width 113 height 13
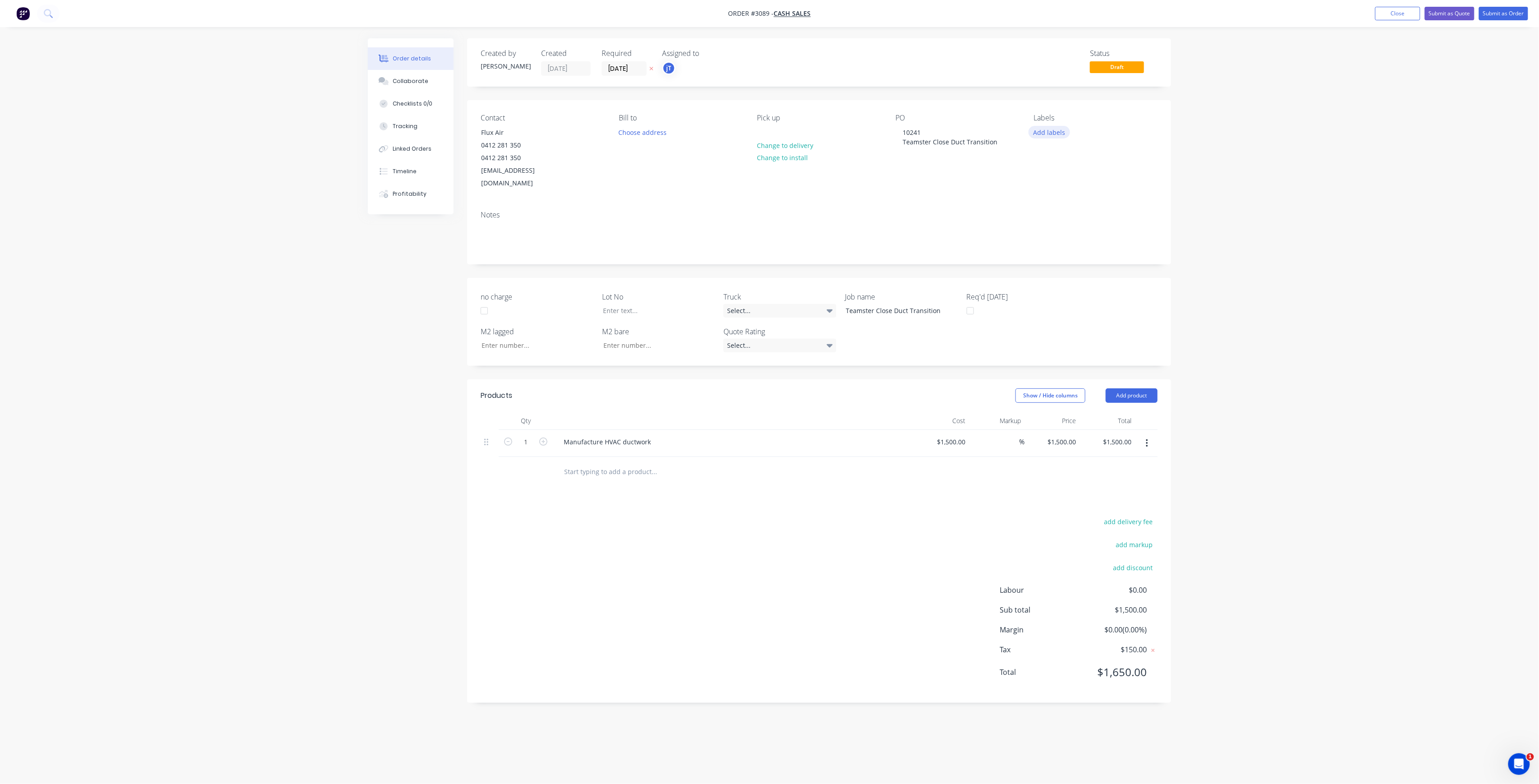
click at [1051, 130] on button "Add labels" at bounding box center [1049, 132] width 41 height 12
click at [1076, 154] on input "text" at bounding box center [1109, 159] width 94 height 18
type input "c-o"
click at [1072, 213] on div "C-O-D" at bounding box center [1069, 213] width 23 height 10
drag, startPoint x: 1075, startPoint y: 158, endPoint x: 1063, endPoint y: 166, distance: 14.4
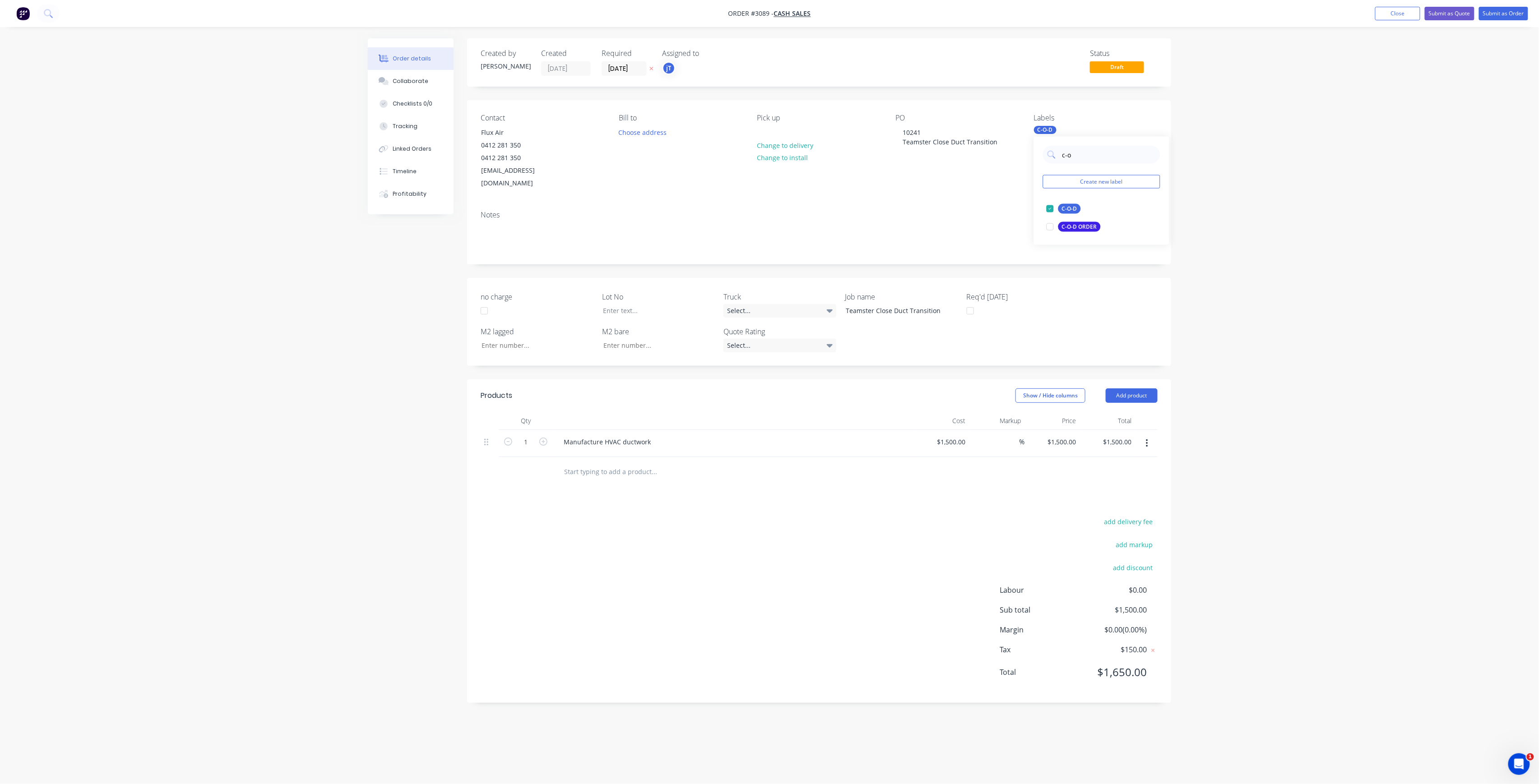
click at [1063, 166] on div "c-o Create new label C-O-D edit C-O-D ORDER edit" at bounding box center [1102, 190] width 136 height 108
type input "m"
type input "25"
click at [1069, 242] on div "25INT" at bounding box center [1069, 245] width 23 height 10
drag, startPoint x: 1074, startPoint y: 161, endPoint x: 1062, endPoint y: 163, distance: 12.2
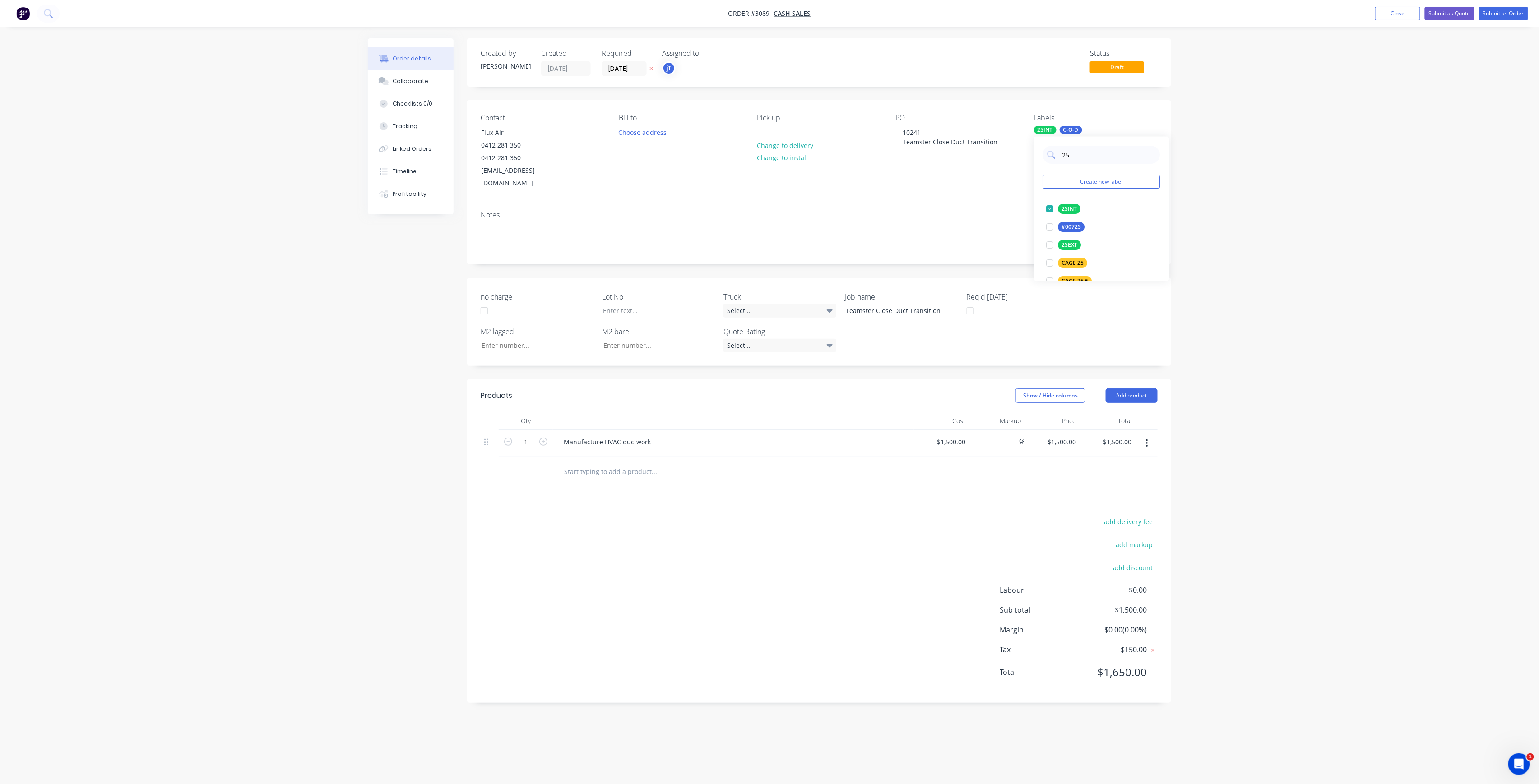
click at [1062, 163] on div "25 Create new label 25INT edit #00725 edit 25EXT edit CAGE 25 edit CAGE 25,6 ed…" at bounding box center [1102, 209] width 136 height 144
click at [1504, 13] on button "Submit as Order" at bounding box center [1504, 13] width 49 height 14
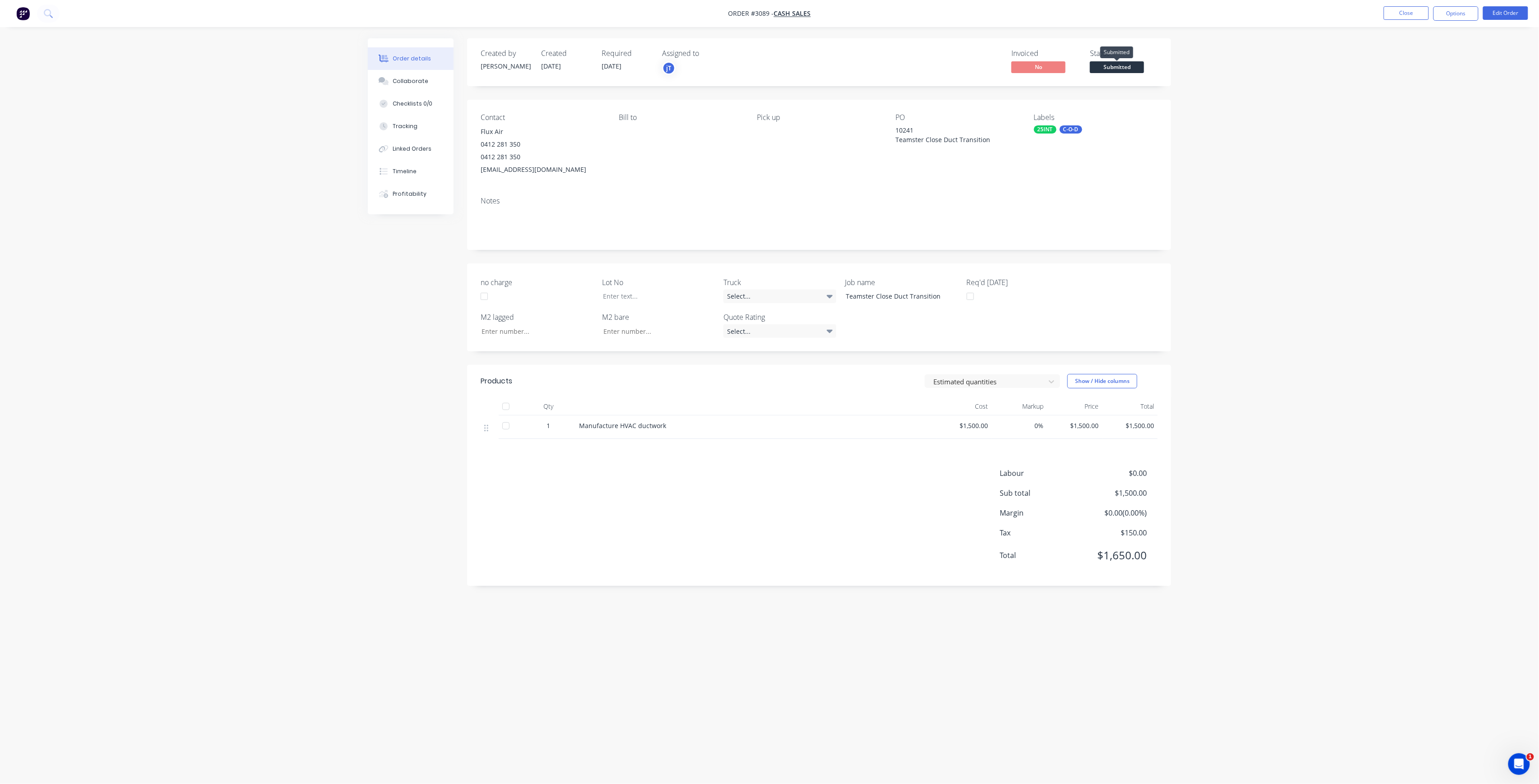
click at [1122, 71] on span "Submitted" at bounding box center [1117, 67] width 54 height 11
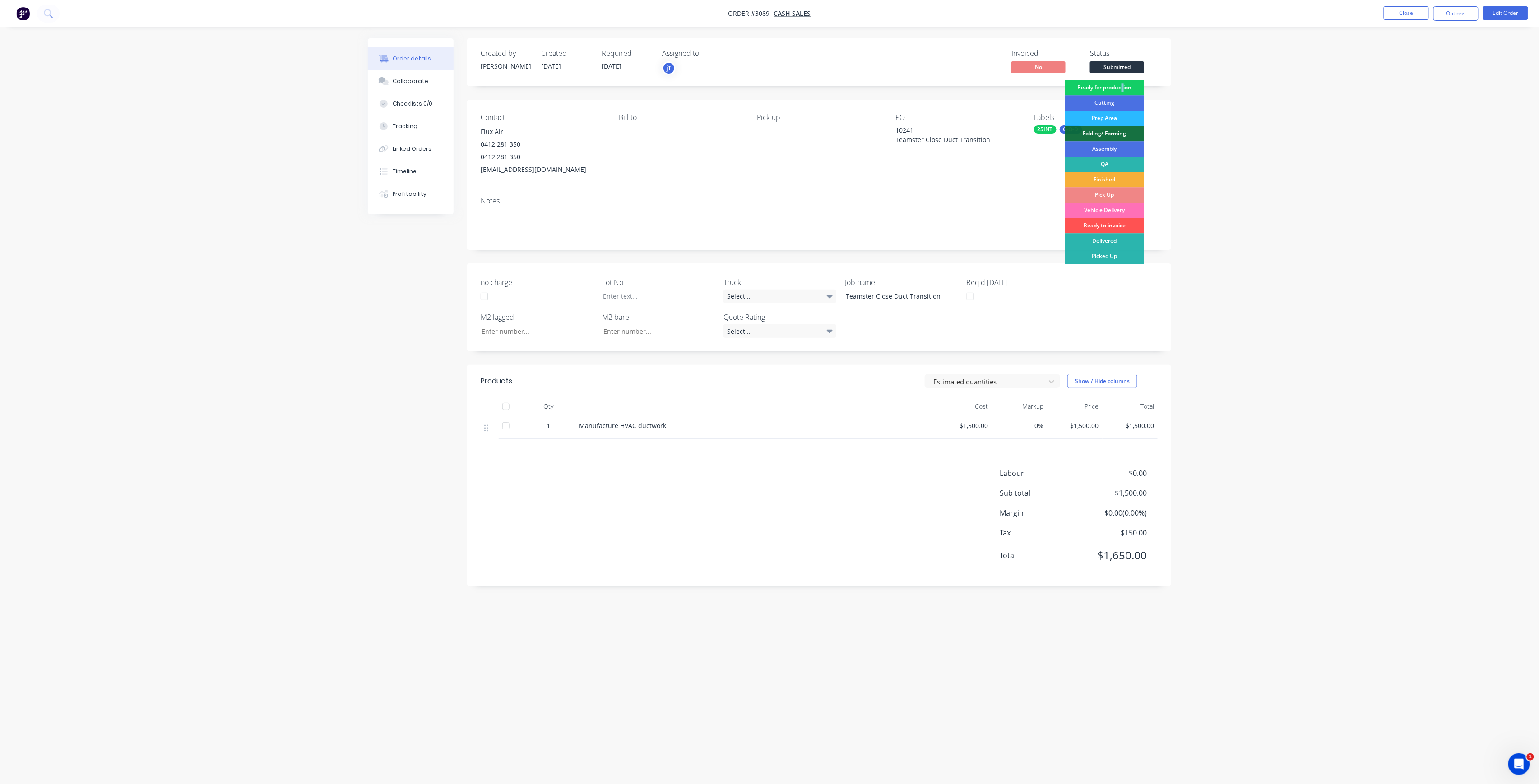
click at [1123, 91] on div "Ready for production" at bounding box center [1105, 88] width 79 height 16
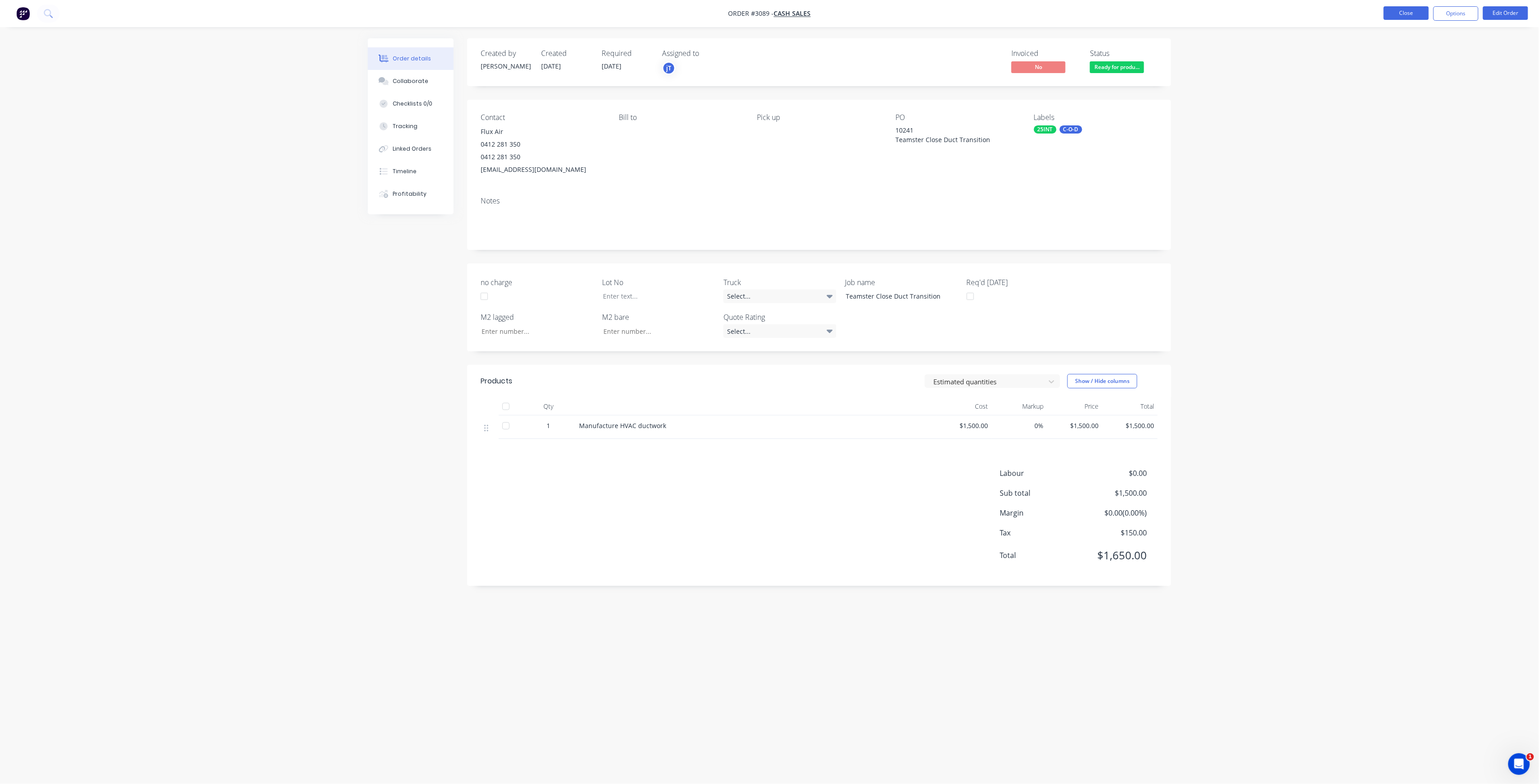
click at [1399, 16] on button "Close" at bounding box center [1406, 13] width 45 height 14
